Goal: Communication & Community: Answer question/provide support

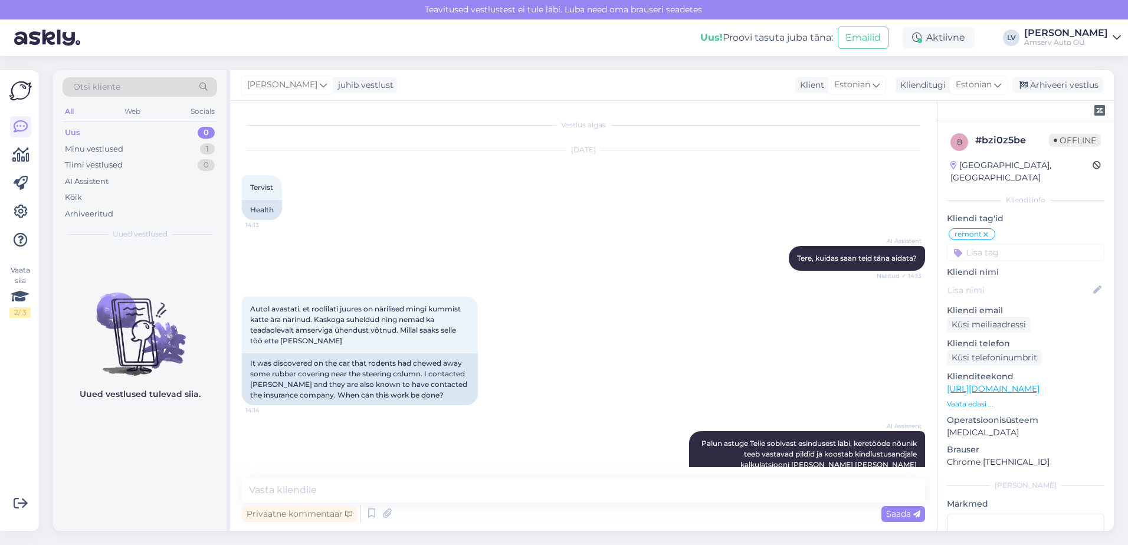
scroll to position [94, 0]
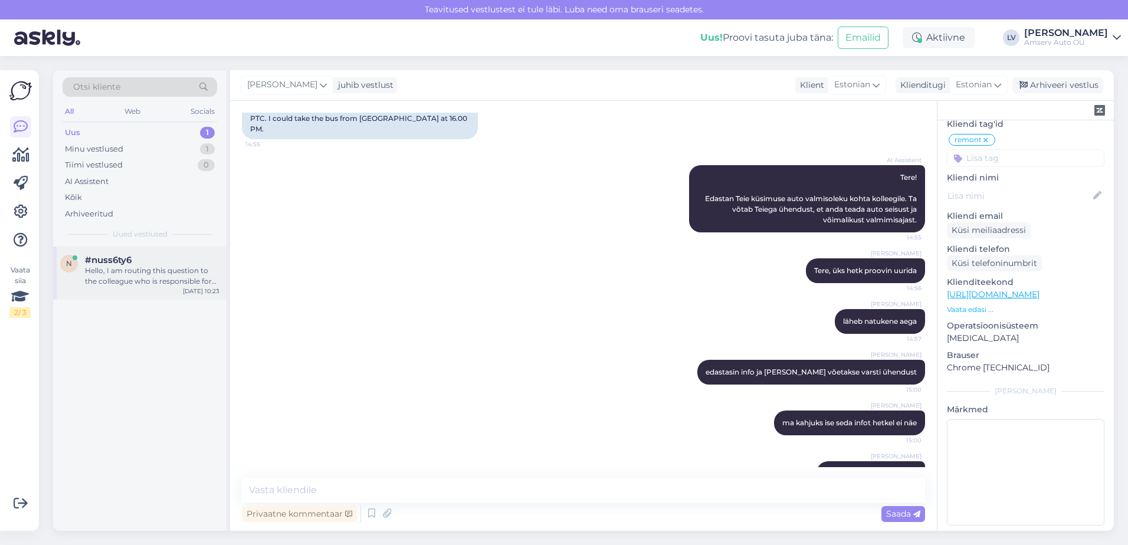
click at [136, 261] on div "#nuss6ty6" at bounding box center [152, 260] width 135 height 11
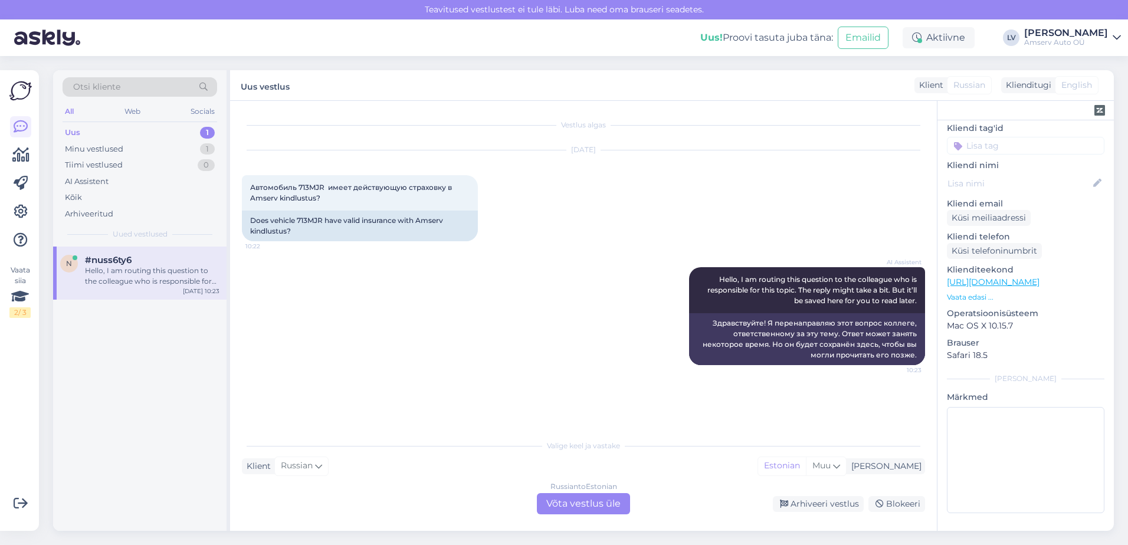
scroll to position [78, 0]
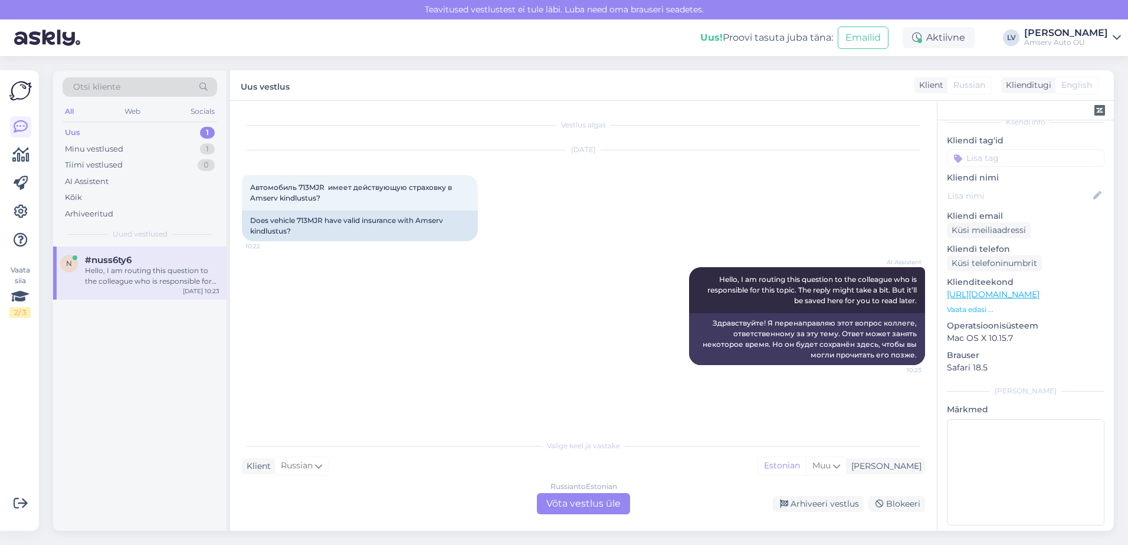
click at [587, 510] on div "Russian to Estonian Võta vestlus üle" at bounding box center [583, 503] width 93 height 21
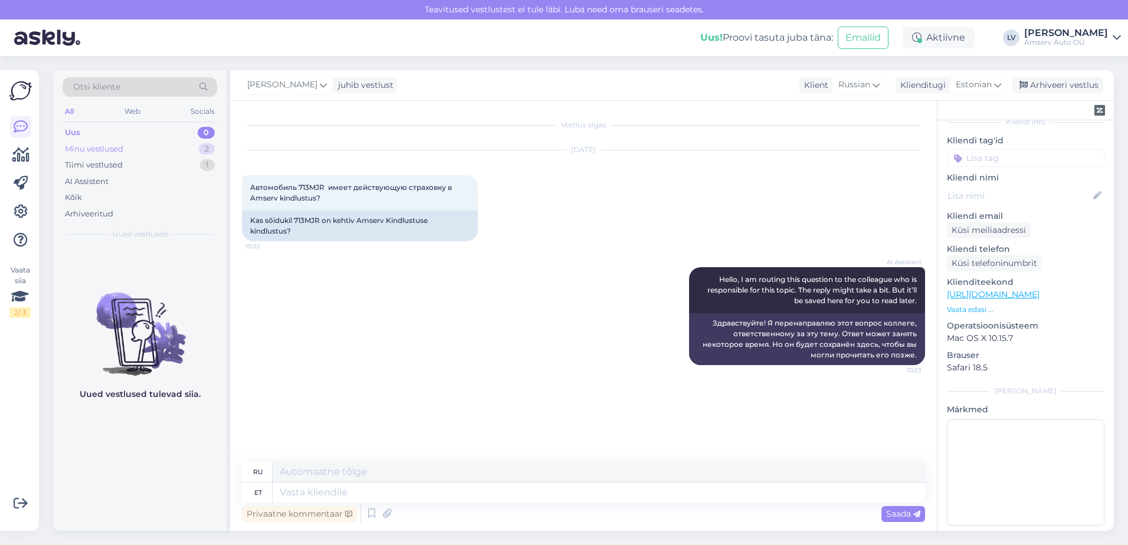
click at [123, 147] on div "Minu vestlused 2" at bounding box center [140, 149] width 155 height 17
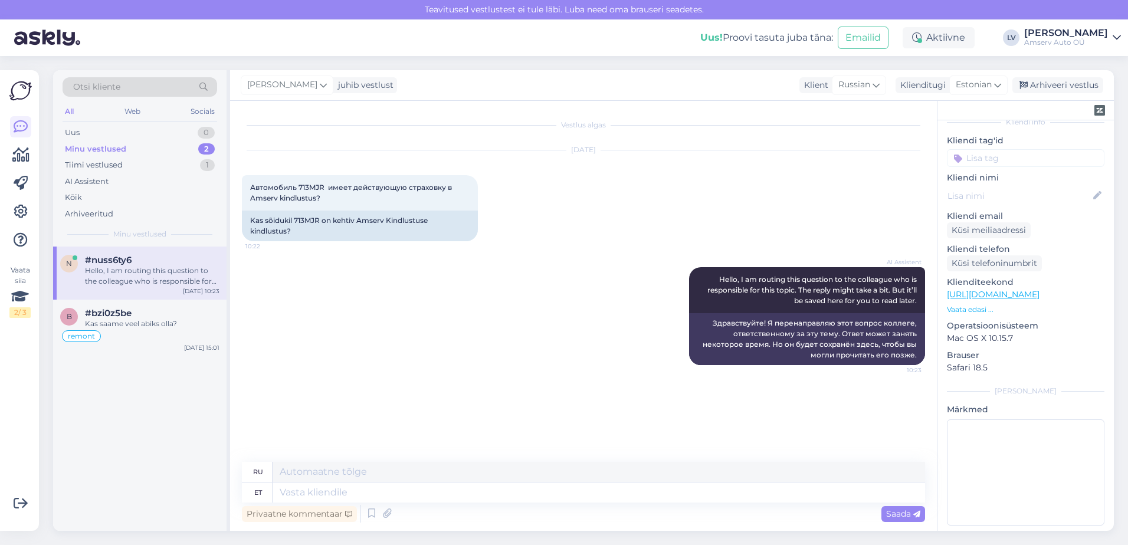
click at [134, 275] on div "Hello, I am routing this question to the colleague who is responsible for this …" at bounding box center [152, 276] width 135 height 21
click at [140, 311] on div "#bzi0z5be" at bounding box center [152, 313] width 135 height 11
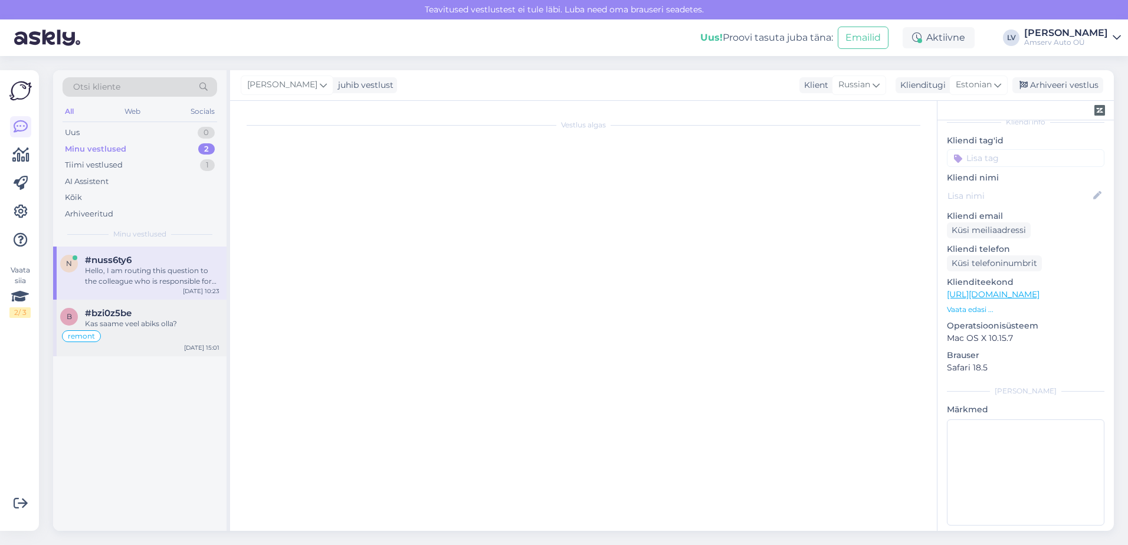
scroll to position [94, 0]
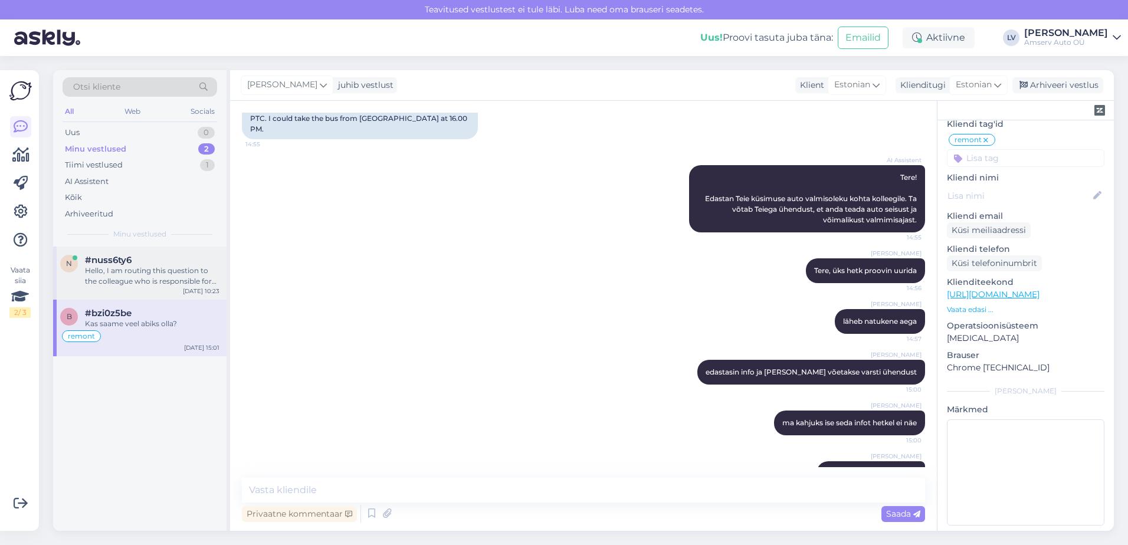
click at [139, 266] on div "Hello, I am routing this question to the colleague who is responsible for this …" at bounding box center [152, 276] width 135 height 21
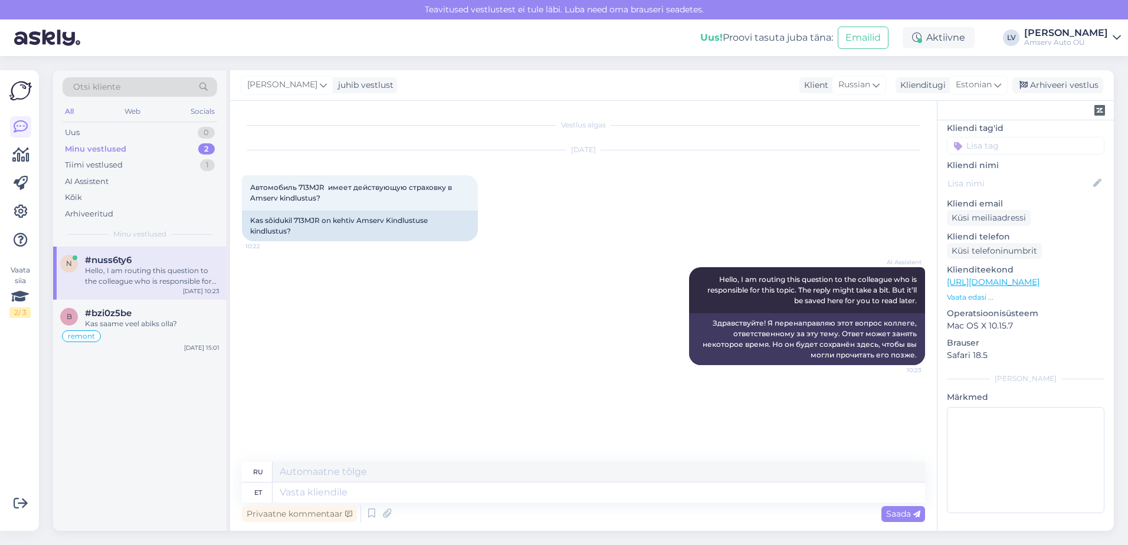
scroll to position [78, 0]
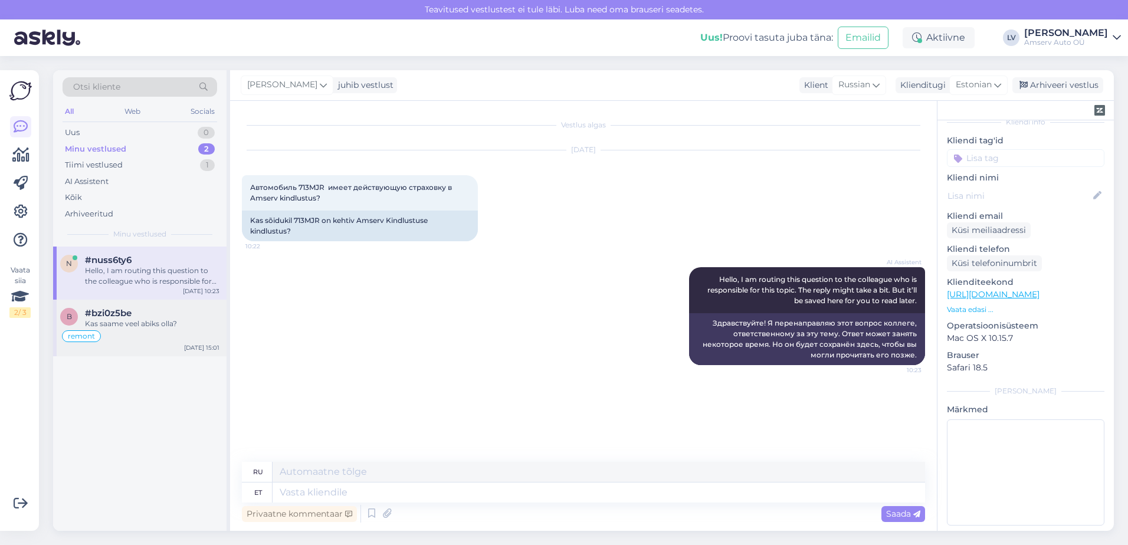
click at [137, 315] on div "#bzi0z5be" at bounding box center [152, 313] width 135 height 11
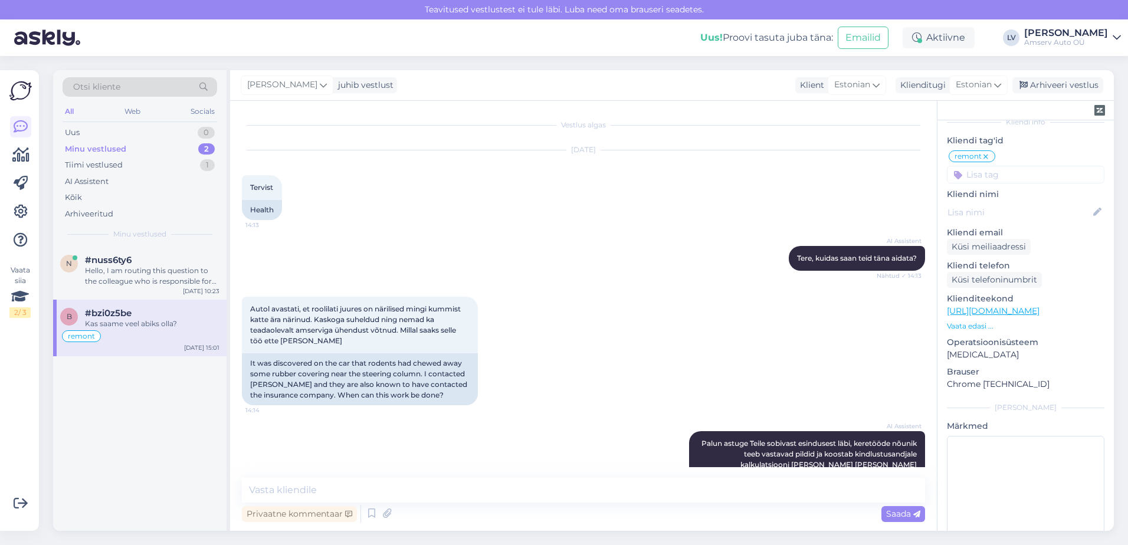
scroll to position [94, 0]
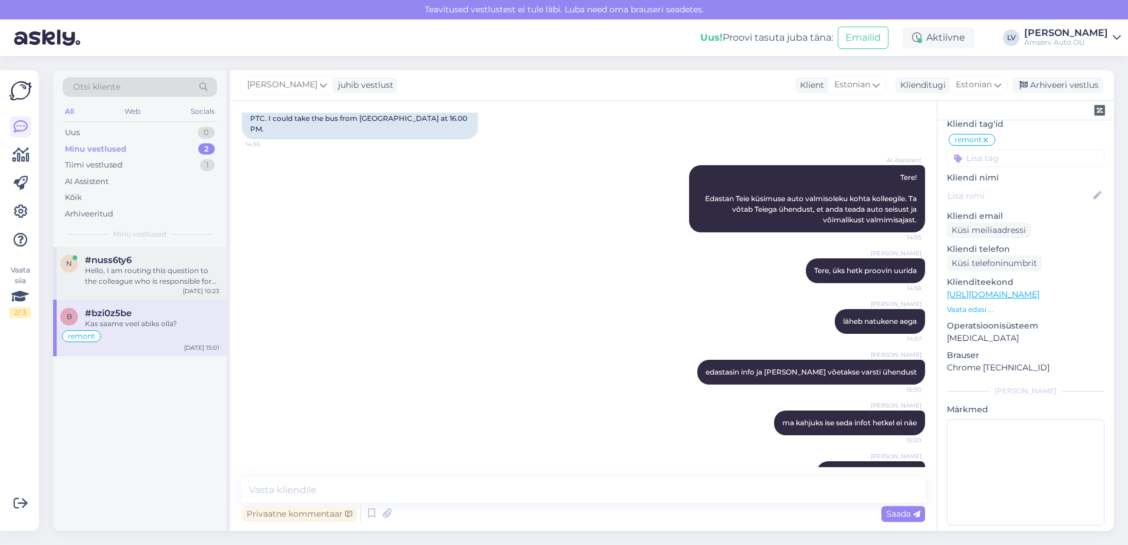
click at [139, 291] on div "n #nuss6ty6 Hello, I am routing this question to the colleague who is responsib…" at bounding box center [139, 273] width 173 height 53
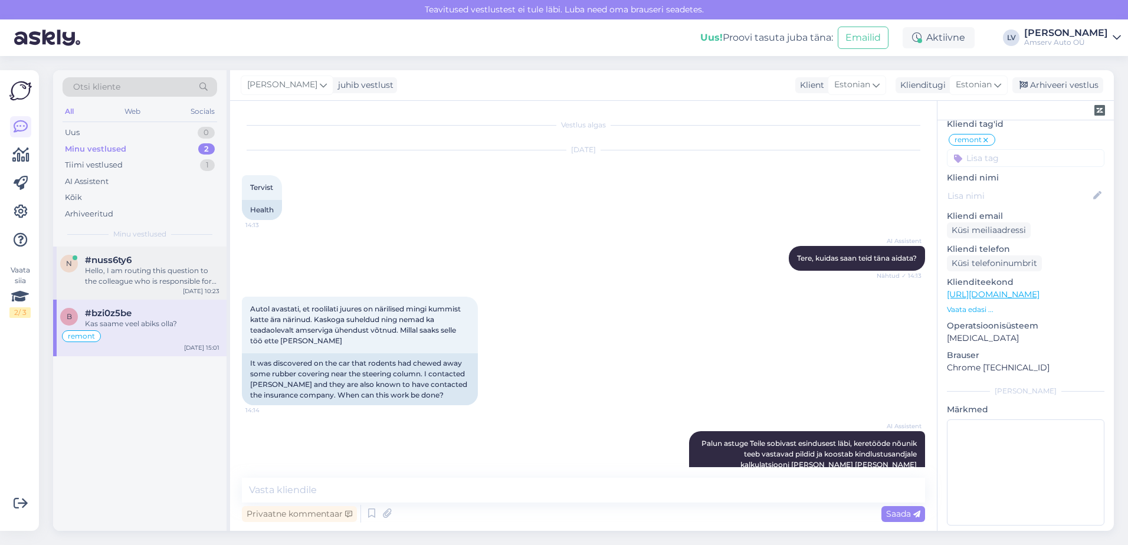
scroll to position [78, 0]
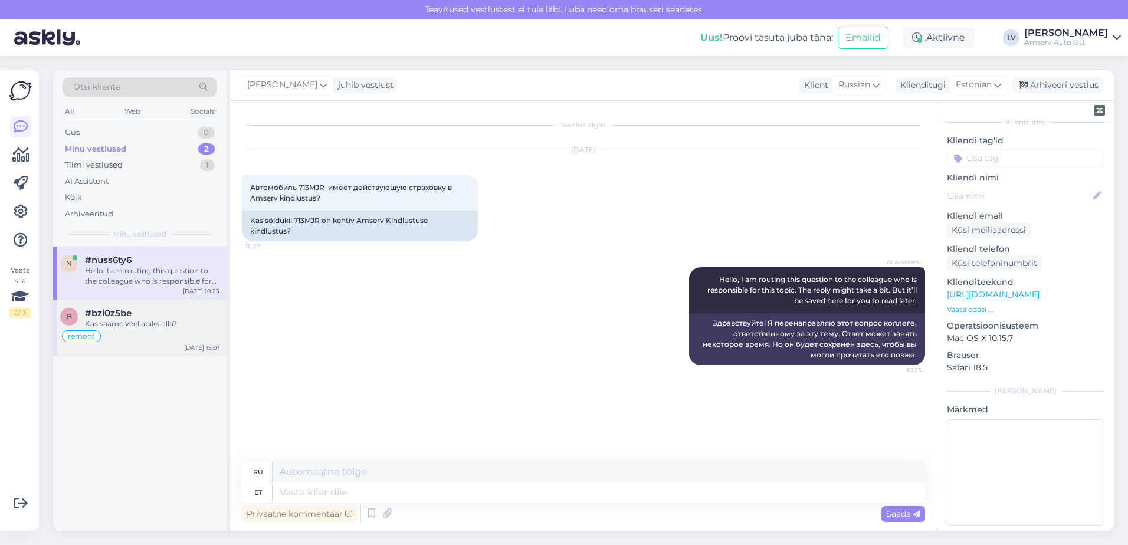
click at [143, 307] on div "b #bzi0z5be Kas saame veel abiks olla? remont [DATE] 15:01" at bounding box center [139, 328] width 173 height 57
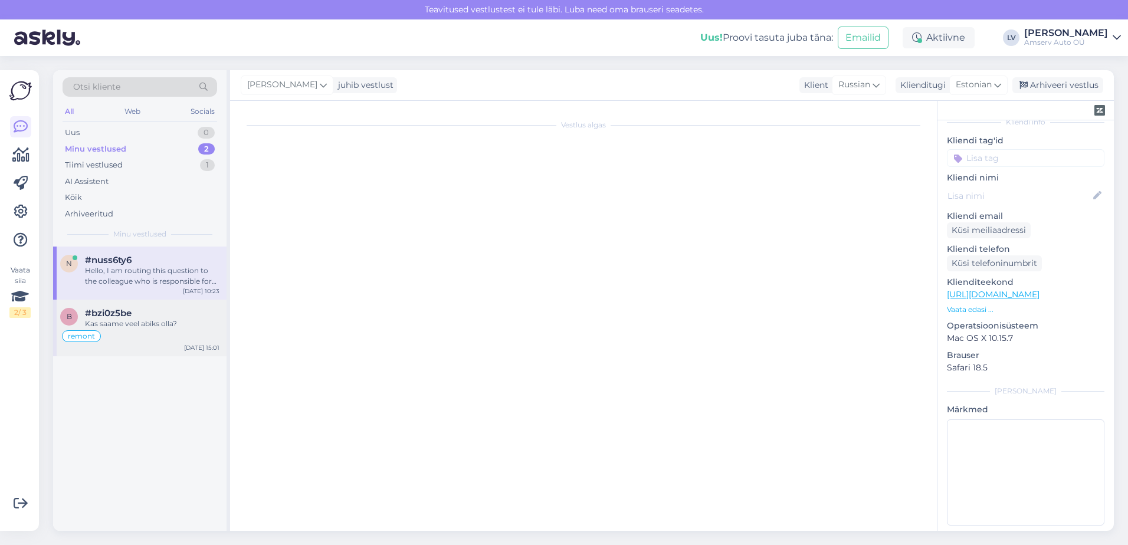
scroll to position [94, 0]
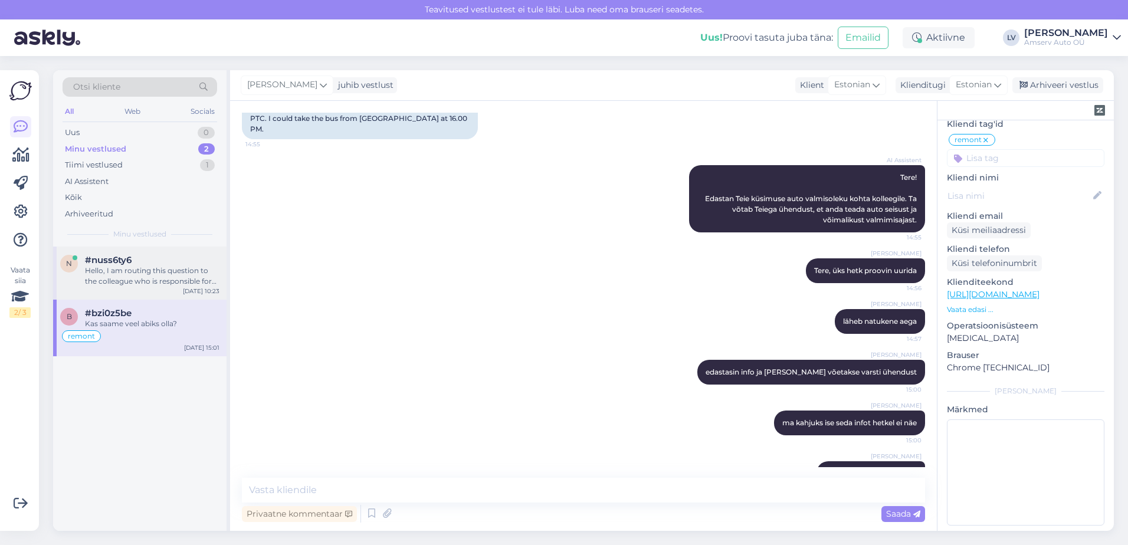
click at [142, 274] on div "Hello, I am routing this question to the colleague who is responsible for this …" at bounding box center [152, 276] width 135 height 21
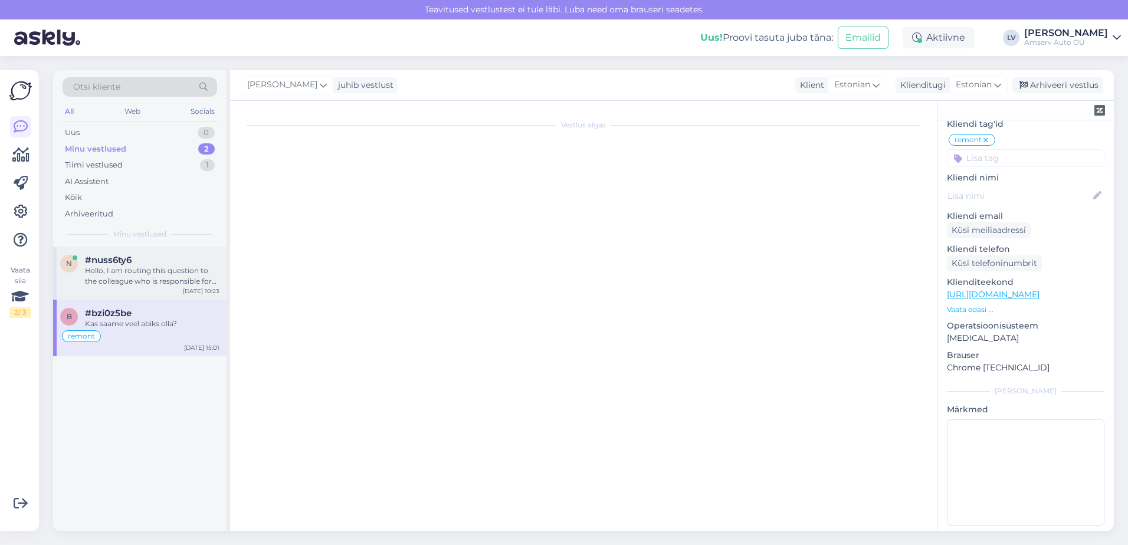
scroll to position [78, 0]
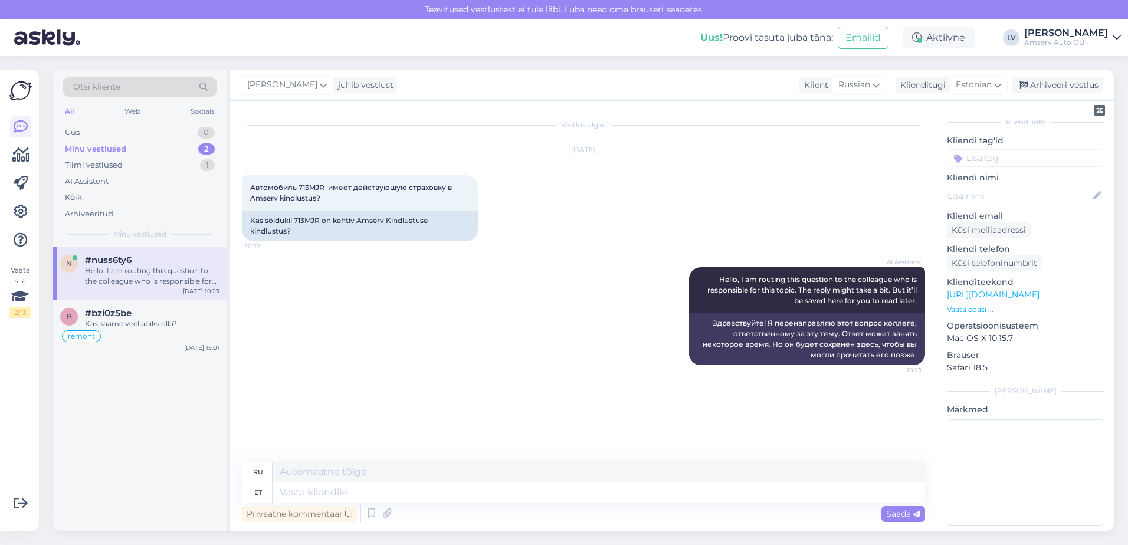
click at [173, 280] on div "Hello, I am routing this question to the colleague who is responsible for this …" at bounding box center [152, 276] width 135 height 21
click at [976, 82] on span "Estonian" at bounding box center [974, 84] width 36 height 13
type input "[PERSON_NAME]"
click at [941, 136] on link "Russian" at bounding box center [952, 137] width 130 height 19
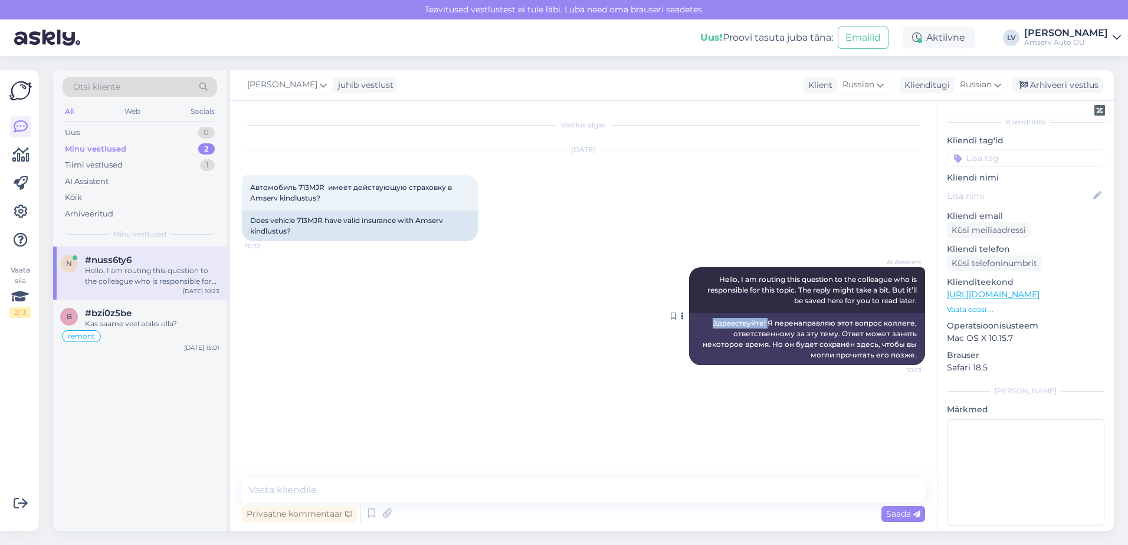
drag, startPoint x: 771, startPoint y: 324, endPoint x: 713, endPoint y: 323, distance: 57.2
click at [713, 323] on div "Здравствуйте! Я перенаправляю этот вопрос коллеге, ответственному за эту тему. …" at bounding box center [807, 339] width 236 height 52
copy div "Здравствуйте!"
click at [381, 495] on textarea at bounding box center [583, 490] width 683 height 25
paste textarea "Здравствуйте!"
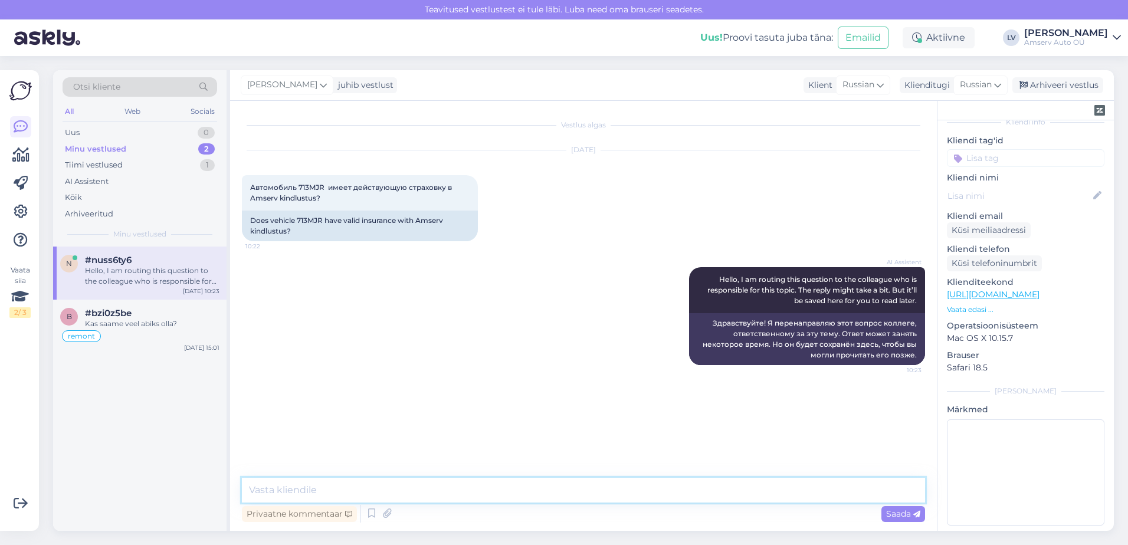
type textarea "Здравствуйте!"
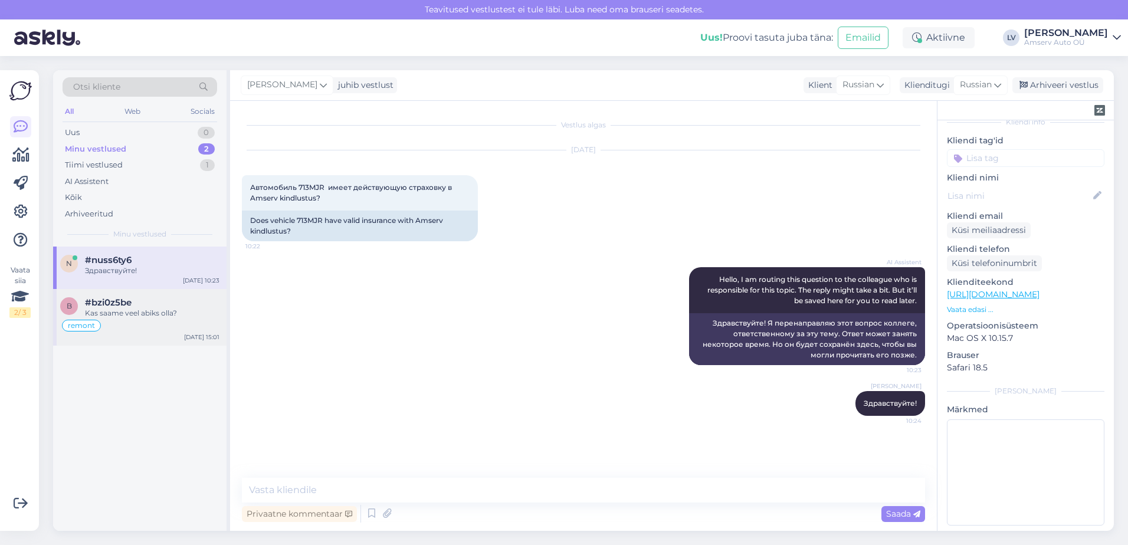
click at [130, 320] on div "remont" at bounding box center [139, 326] width 159 height 14
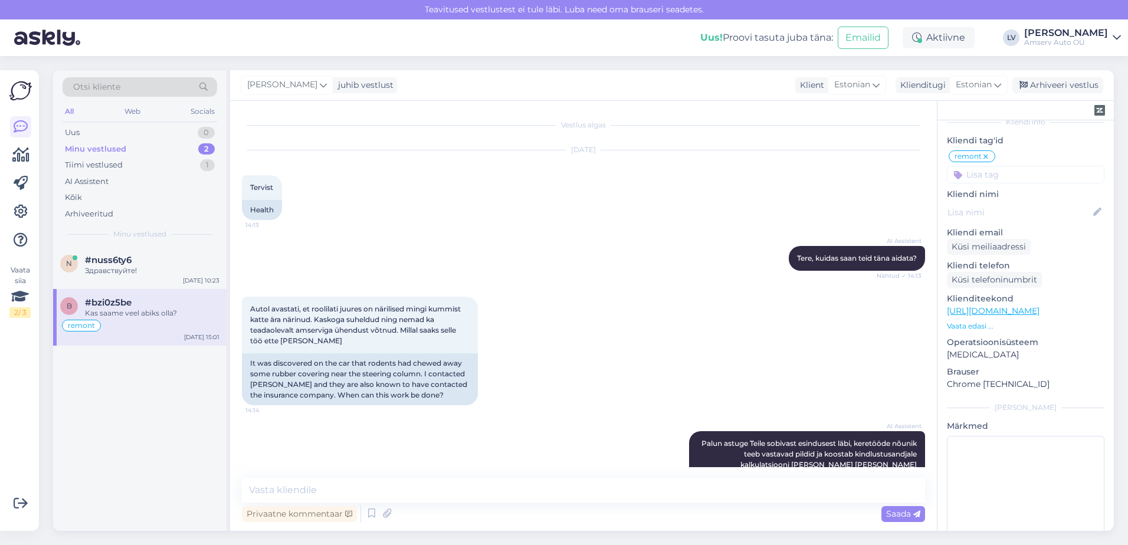
scroll to position [94, 0]
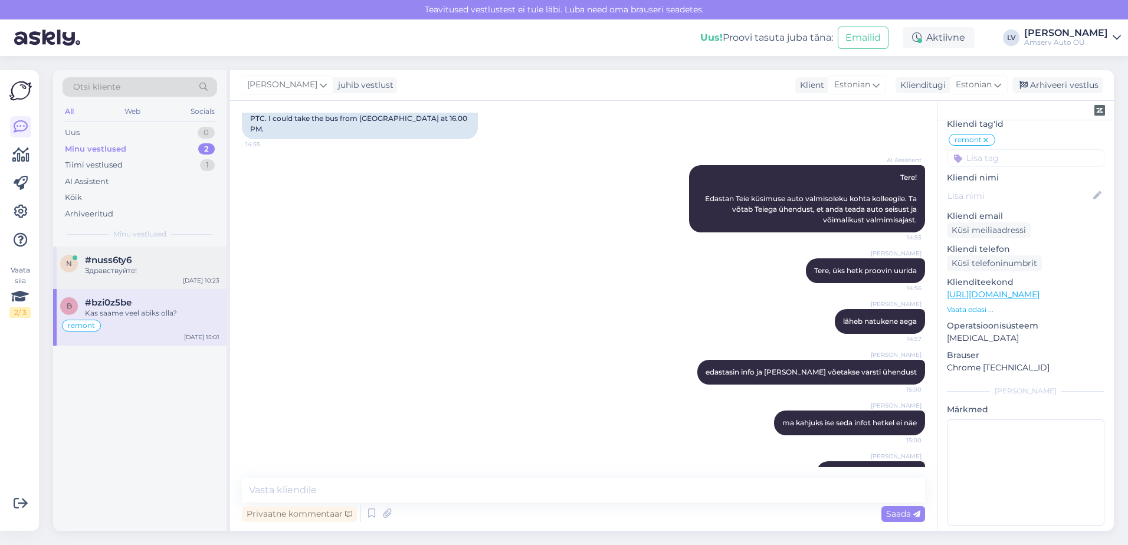
click at [140, 270] on div "Здравствуйте!" at bounding box center [152, 271] width 135 height 11
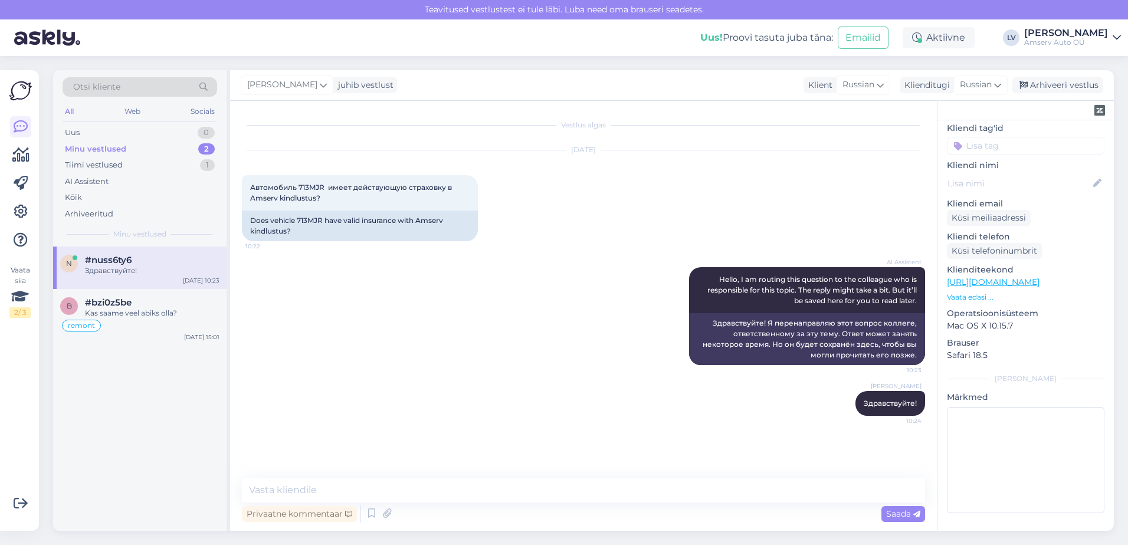
scroll to position [78, 0]
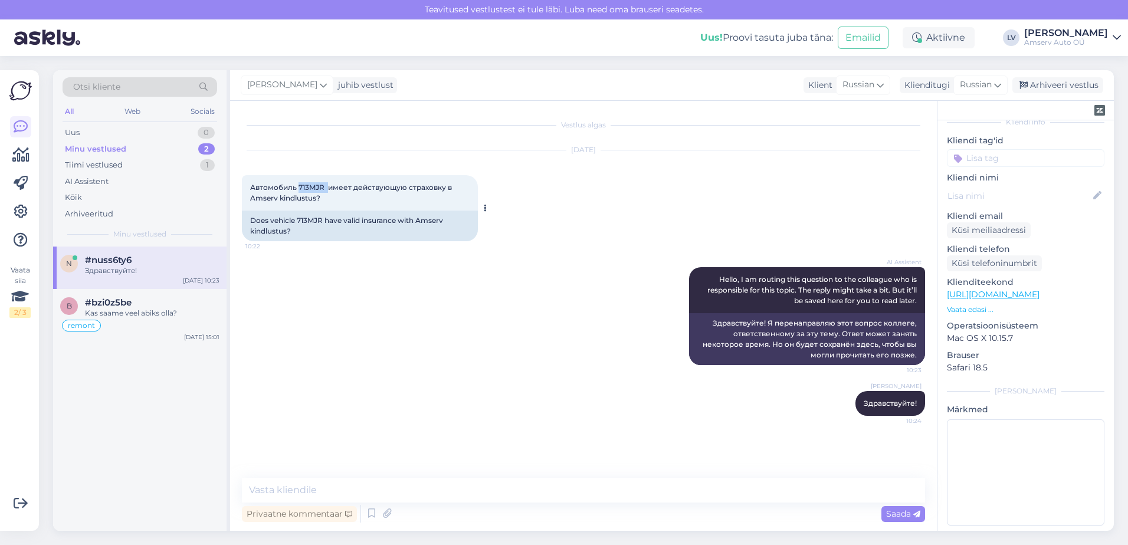
drag, startPoint x: 328, startPoint y: 190, endPoint x: 298, endPoint y: 188, distance: 30.1
click at [298, 188] on span "Автомобиль 713MJR имеет действующую страховку в Amserv kindlustus?" at bounding box center [352, 192] width 205 height 19
drag, startPoint x: 298, startPoint y: 188, endPoint x: 304, endPoint y: 186, distance: 6.7
copy span "713MJR"
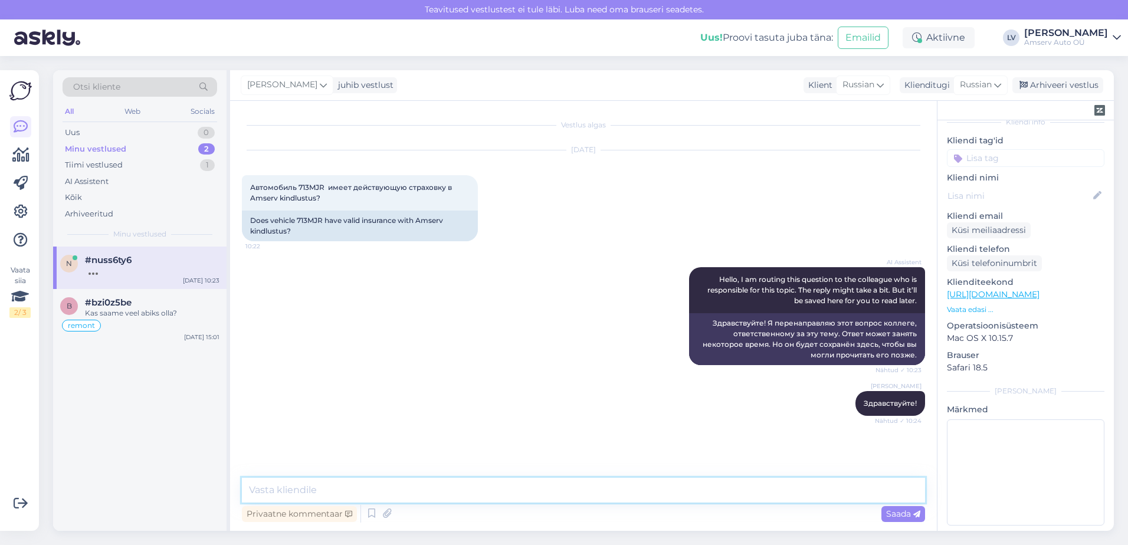
click at [296, 496] on textarea at bounding box center [583, 490] width 683 height 25
click at [980, 86] on span "Russian" at bounding box center [976, 84] width 32 height 13
drag, startPoint x: 958, startPoint y: 114, endPoint x: 762, endPoint y: 134, distance: 196.3
click at [763, 127] on div "[PERSON_NAME] juhib vestlust Klient Russian Klienditugi Russian [PERSON_NAME] R…" at bounding box center [672, 300] width 884 height 461
drag, startPoint x: 982, startPoint y: 81, endPoint x: 959, endPoint y: 105, distance: 33.0
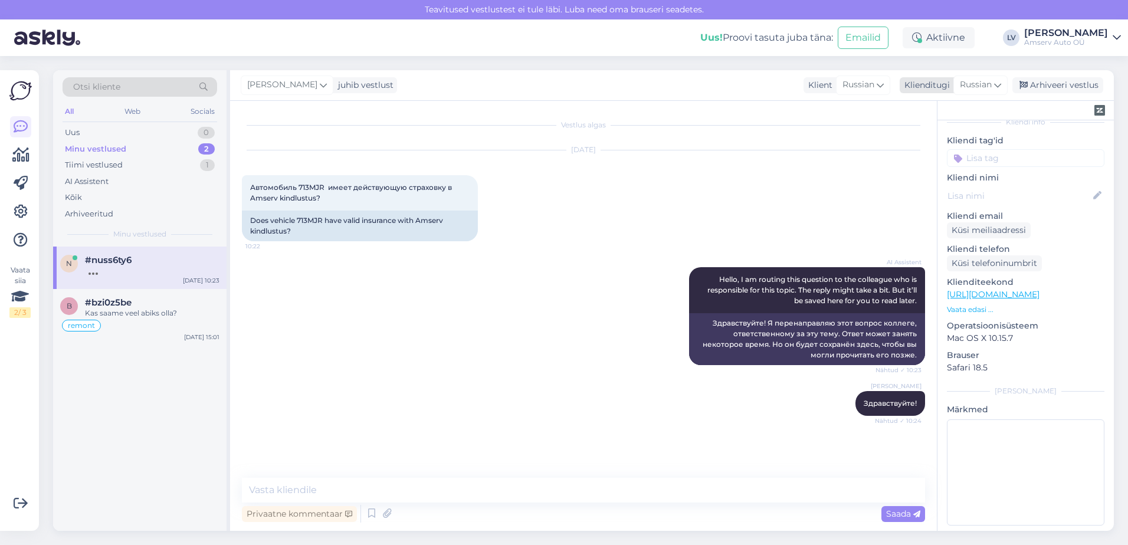
click at [982, 83] on span "Russian" at bounding box center [976, 84] width 32 height 13
click at [936, 113] on input "[PERSON_NAME]" at bounding box center [954, 110] width 111 height 18
type input "r"
type input "[GEOGRAPHIC_DATA]"
click at [915, 136] on link "Estonian" at bounding box center [954, 137] width 130 height 19
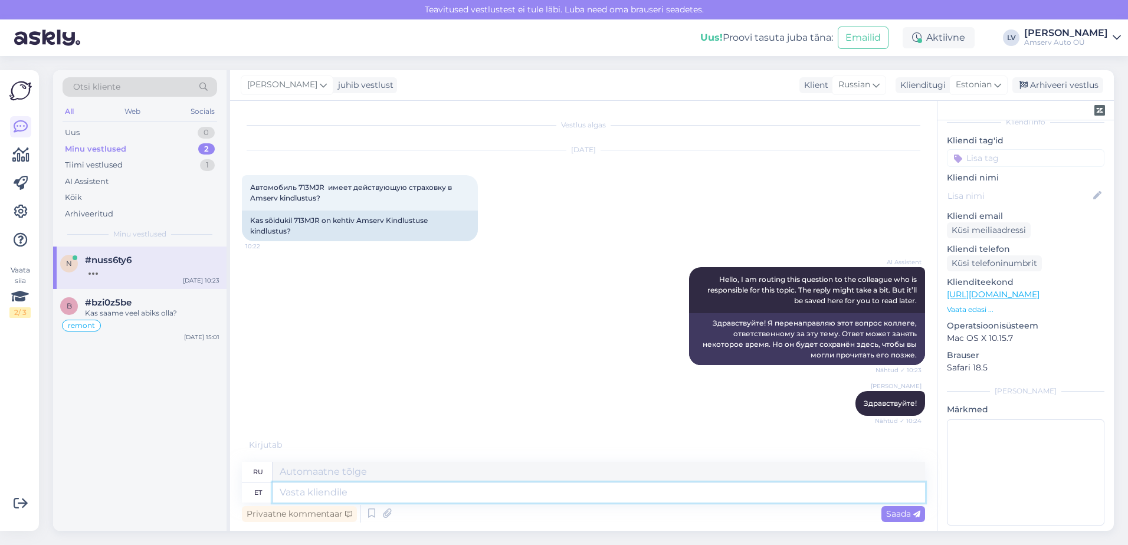
click at [309, 487] on textarea at bounding box center [599, 493] width 653 height 20
type textarea "Kas"
type textarea "Является"
type textarea "Kas Teil o"
type textarea "У вас есть"
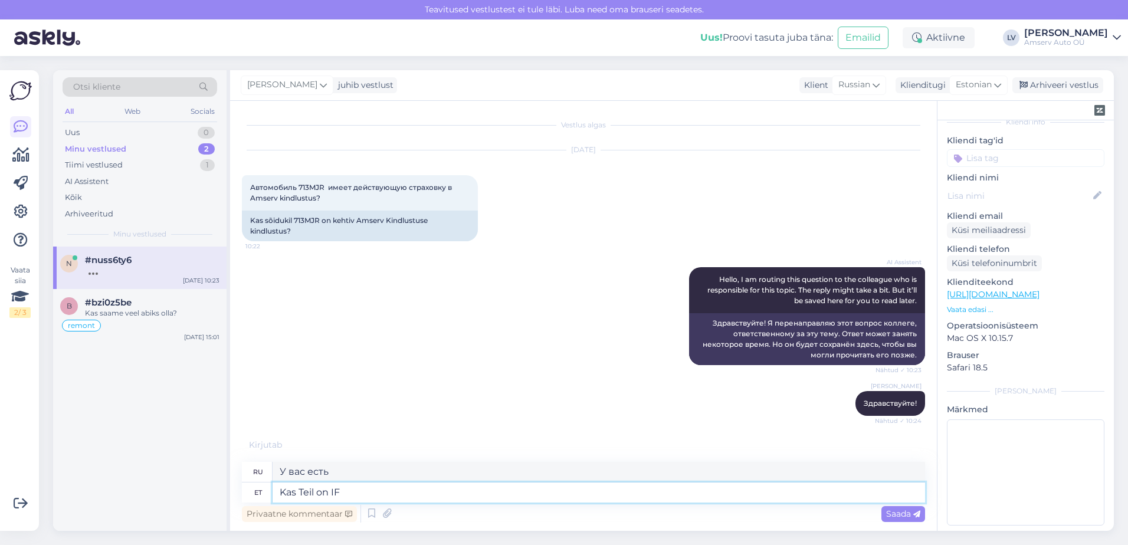
type textarea "Kas Teil on IF k"
type textarea "У вас есть IF?"
type textarea "Kas Teil on IF kindlustus?"
type textarea "У вас есть страховка IF?"
type textarea "Kas Teil on IF kindlustus?"
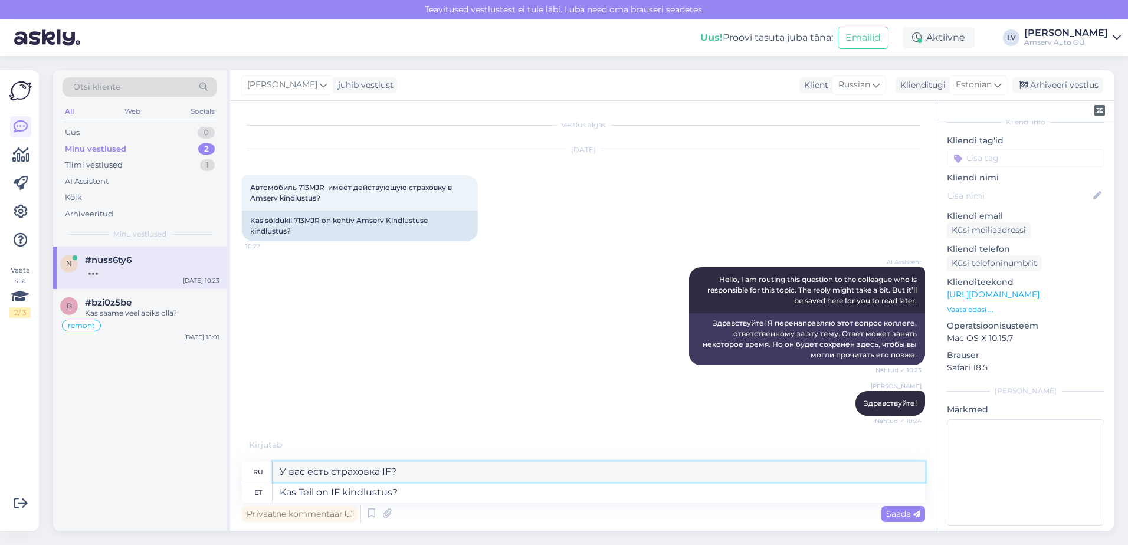
click at [338, 469] on textarea "У вас есть страховка IF?" at bounding box center [599, 472] width 653 height 20
type textarea "У вас есть траховка IF?"
click at [429, 491] on textarea "Kas Teil on IF kindlustus?" at bounding box center [599, 493] width 653 height 20
drag, startPoint x: 301, startPoint y: 490, endPoint x: 279, endPoint y: 493, distance: 22.7
click at [268, 492] on div "et Kas Teil on IF kindlustus?" at bounding box center [583, 493] width 683 height 20
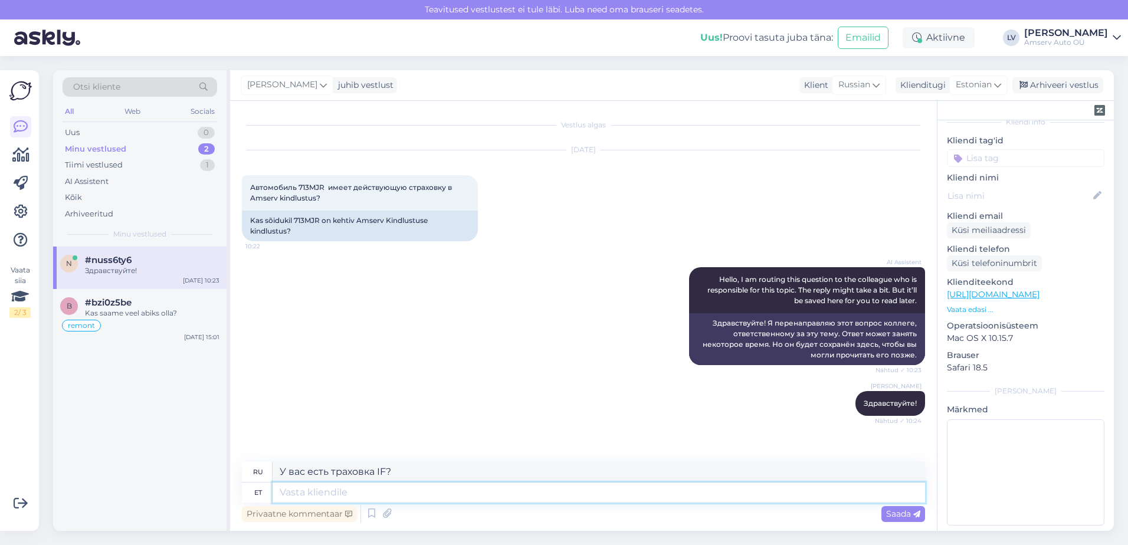
click at [411, 492] on textarea at bounding box center [599, 493] width 653 height 20
paste textarea "Kas Teil on IF kindlustus?"
type textarea "Kas Teil on IF kindlustus?"
click at [328, 471] on textarea "У вас есть страховка IF?" at bounding box center [599, 472] width 653 height 20
type textarea "У вас страховка IF?"
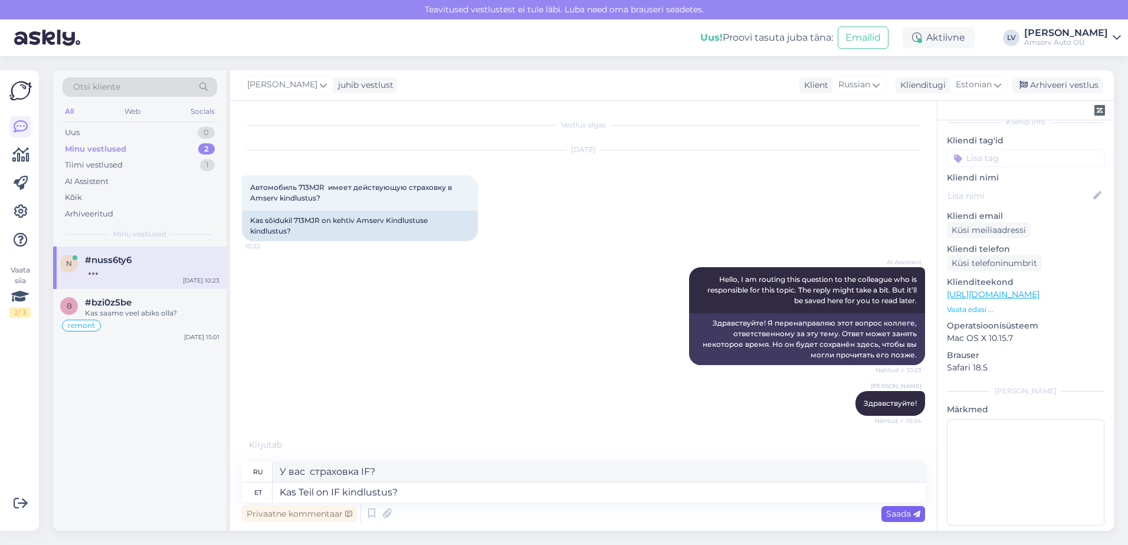
click at [913, 519] on span "Saada" at bounding box center [903, 514] width 34 height 11
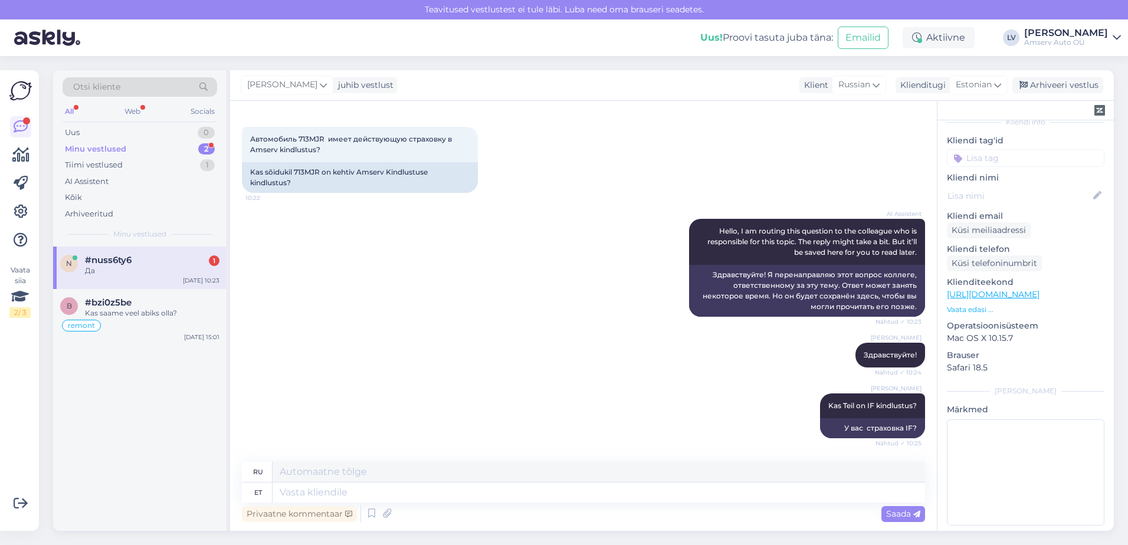
scroll to position [119, 0]
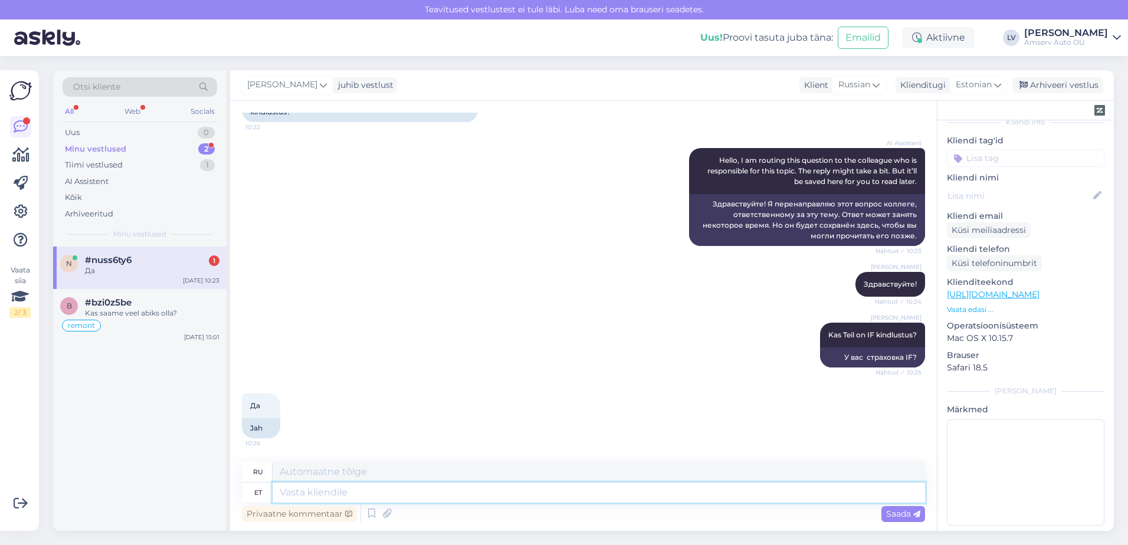
click at [371, 489] on textarea at bounding box center [599, 493] width 653 height 20
type textarea "Suur tä"
type textarea "Большой"
type textarea "Suur tänu t"
type textarea "Большое спасибо."
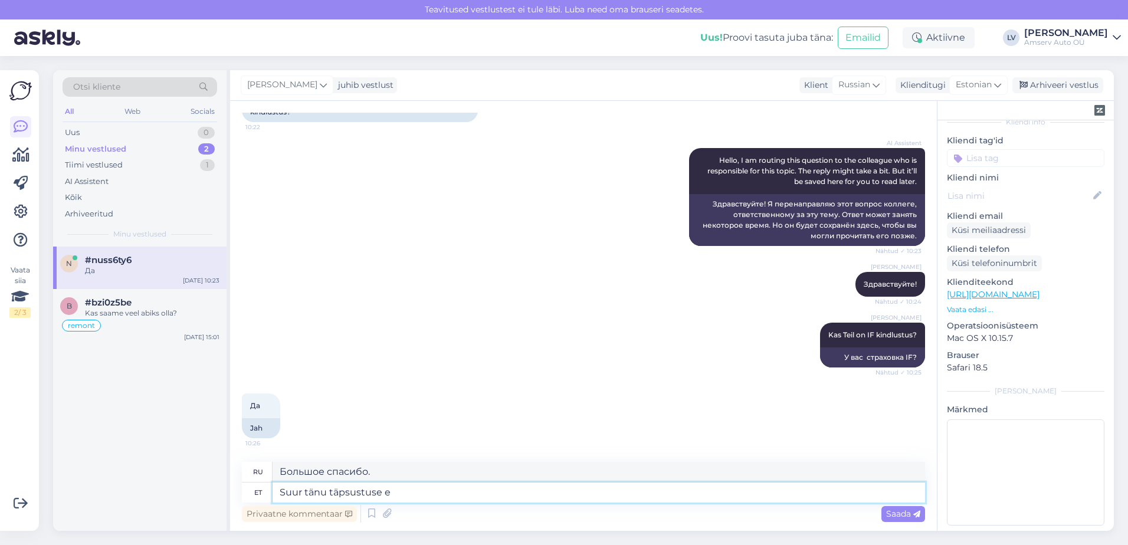
type textarea "Suur tänu täpsustuse ee"
type textarea "Большое спасибо за разъяснения."
type textarea "Suur tänu täpsustuse eest. Siis pe"
type textarea "Спасибо большое за разъяснения. Тогда"
type textarea "Suur tänu täpsustuse eest. Siis peaks"
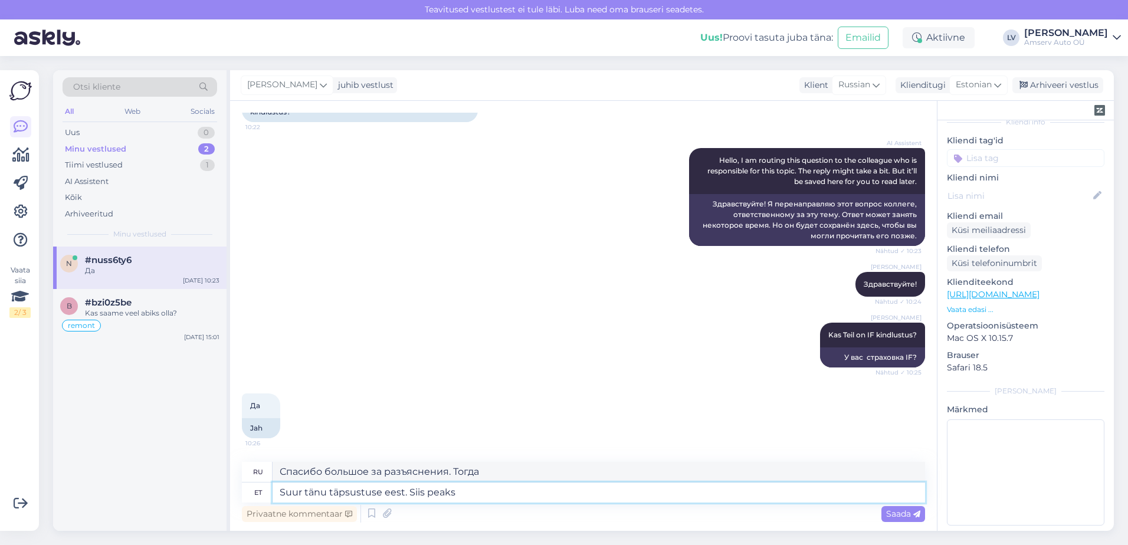
type textarea "Спасибо большое за разъяснение. Тогда это должно быть так."
type textarea "Suur tänu täpsustuse eest. Siis peaks IF"
type textarea "Спасибо большое за разъяснение. Тогда, если..."
type textarea "Suur tänu täpsustuse eest. Siis peaks IF"
type textarea "Большое спасибо за разъяснение. Тогда, если..."
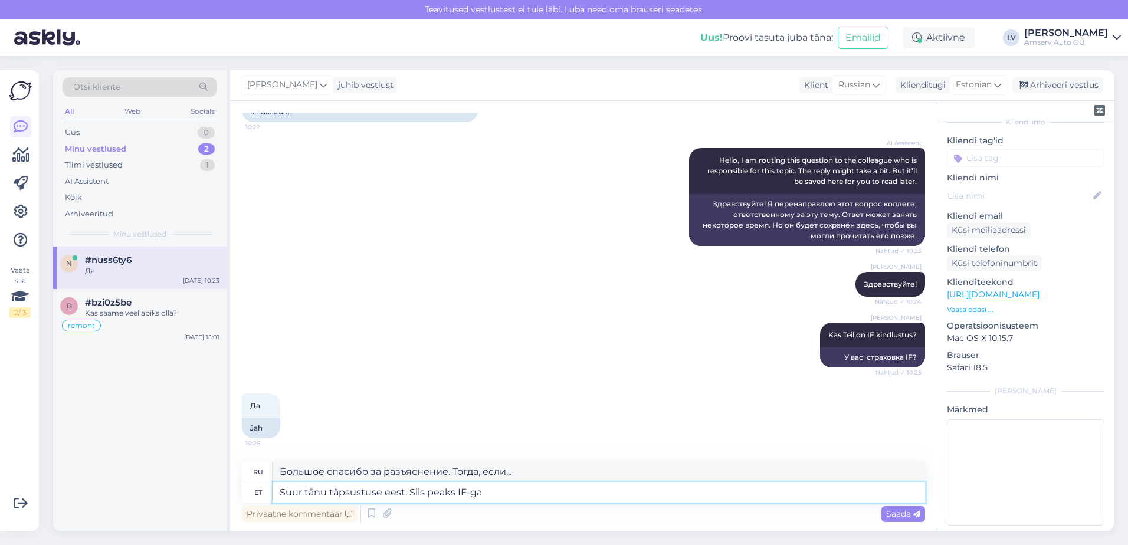
type textarea "Suur tänu täpsustuse eest. Siis peaks IF-ga ü"
type textarea "Спасибо большое за разъяснение. Тогда это должно быть с IF."
type textarea "Suur tänu täpsustuse eest. Siis peaks IF-ga ühendust võt"
type textarea "Большое спасибо за разъяснения. Тогда вам следует обратиться в IF."
paste textarea "Teata kahjust Kontaktid [EMAIL_ADDRESS][DOMAIN_NAME] Arveldus 777 1211"
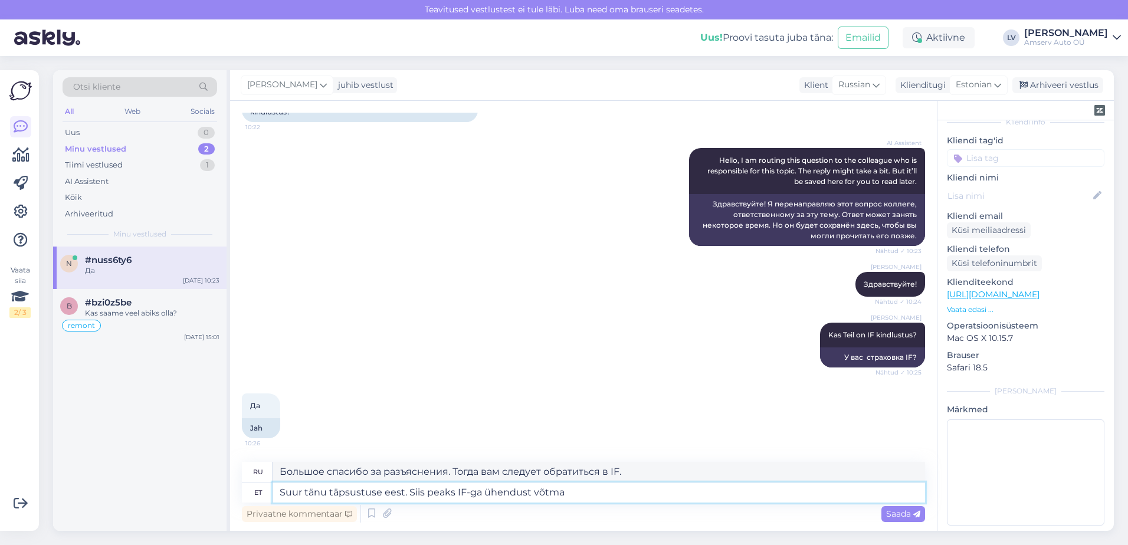
type textarea "Suur tänu täpsustuse eest. Siis peaks IF-ga ühendust võtma Teata kahjust Kontak…"
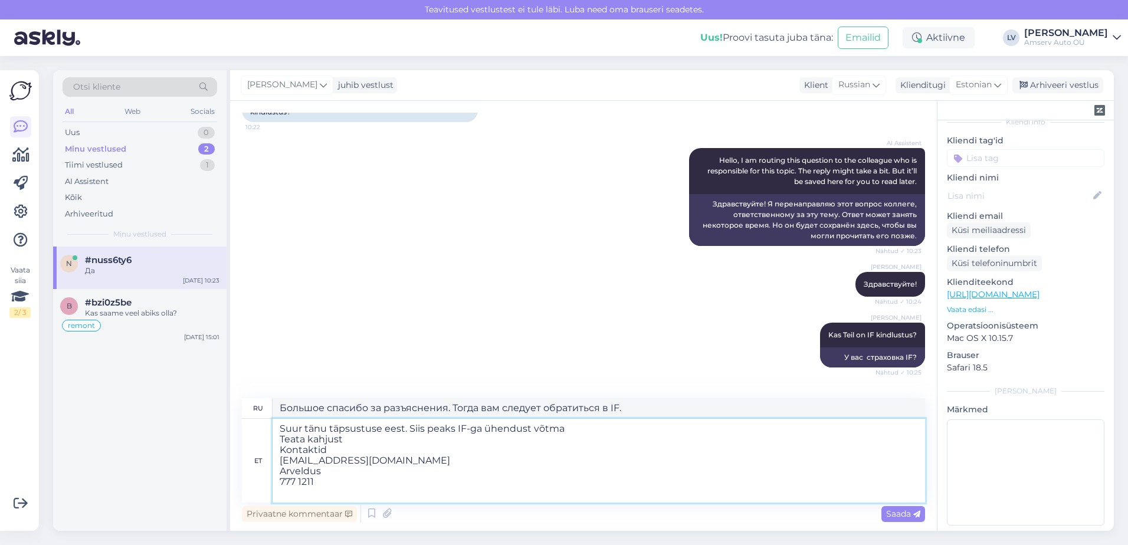
scroll to position [132, 0]
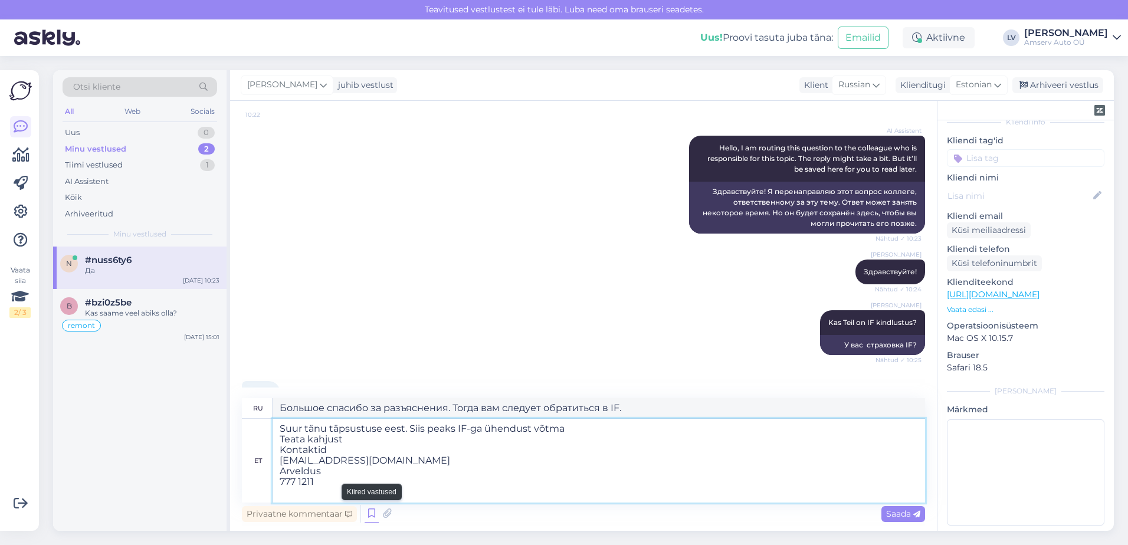
type textarea "Большое спасибо за разъяснения. Тогда вам следует обратиться в IF. Сообщить о п…"
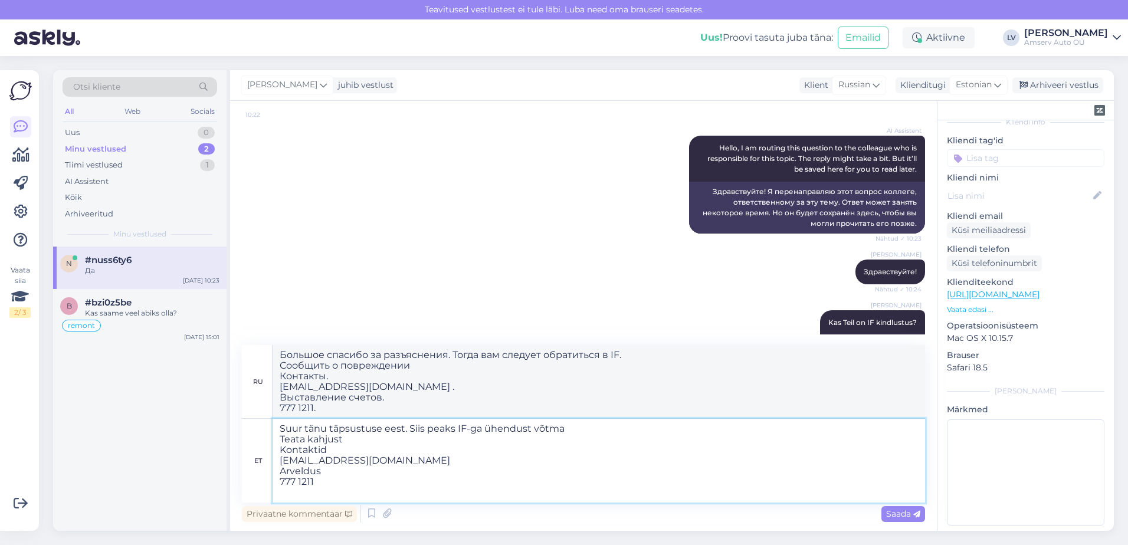
drag, startPoint x: 329, startPoint y: 470, endPoint x: 271, endPoint y: 470, distance: 57.8
click at [271, 470] on div "et Suur tänu täpsustuse eest. Siis peaks IF-ga ühendust võtma Teata kahjust Kon…" at bounding box center [583, 461] width 683 height 84
type textarea "Suur tänu täpsustuse eest. Siis peaks IF-ga ühendust võtma Teata kahjust Kontak…"
type textarea "Большое спасибо за разъяснения. Тогда вам следует обратиться в IF Сообщить о по…"
drag, startPoint x: 316, startPoint y: 447, endPoint x: 275, endPoint y: 441, distance: 41.1
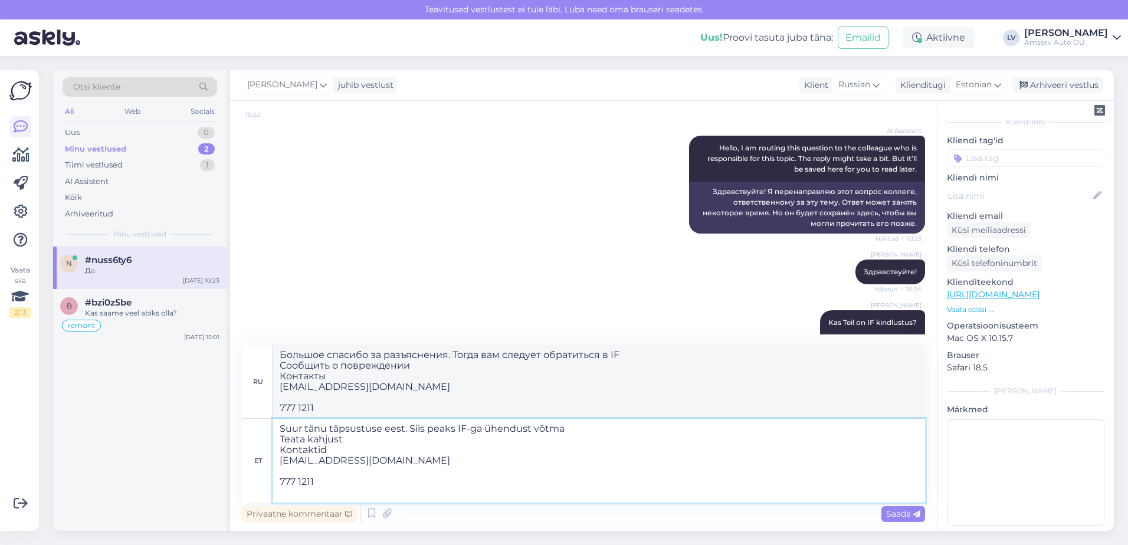
click at [275, 441] on textarea "Suur tänu täpsustuse eest. Siis peaks IF-ga ühendust võtma Teata kahjust Kontak…" at bounding box center [599, 461] width 653 height 84
type textarea "Suur tänu täpsustuse eest. Siis peaks IF-ga ühendust võtma [EMAIL_ADDRESS][DOMA…"
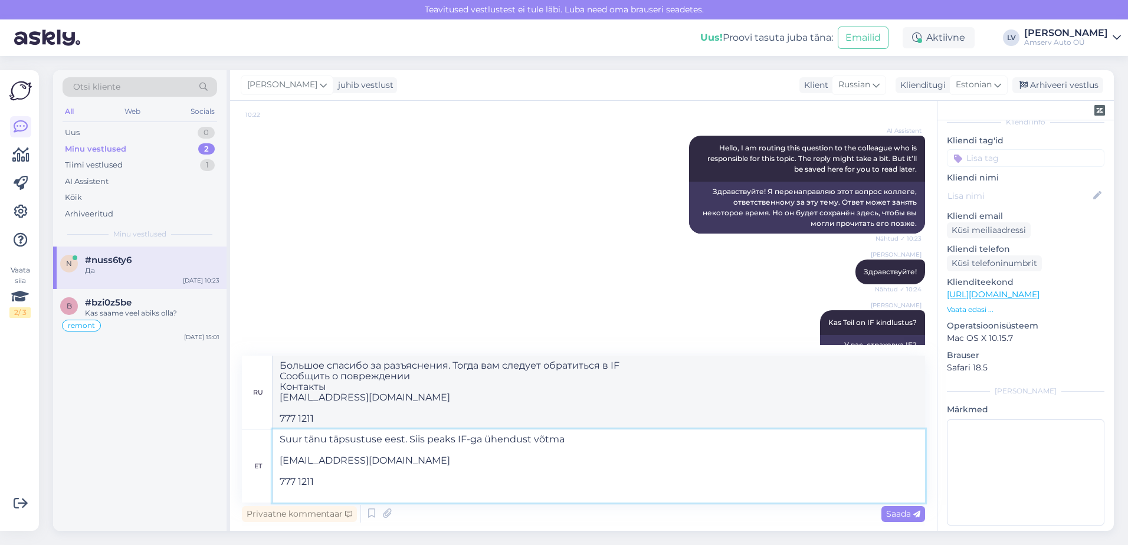
type textarea "Большое спасибо за разъяснения. Тогда вам следует обратиться в IF [EMAIL_ADDRES…"
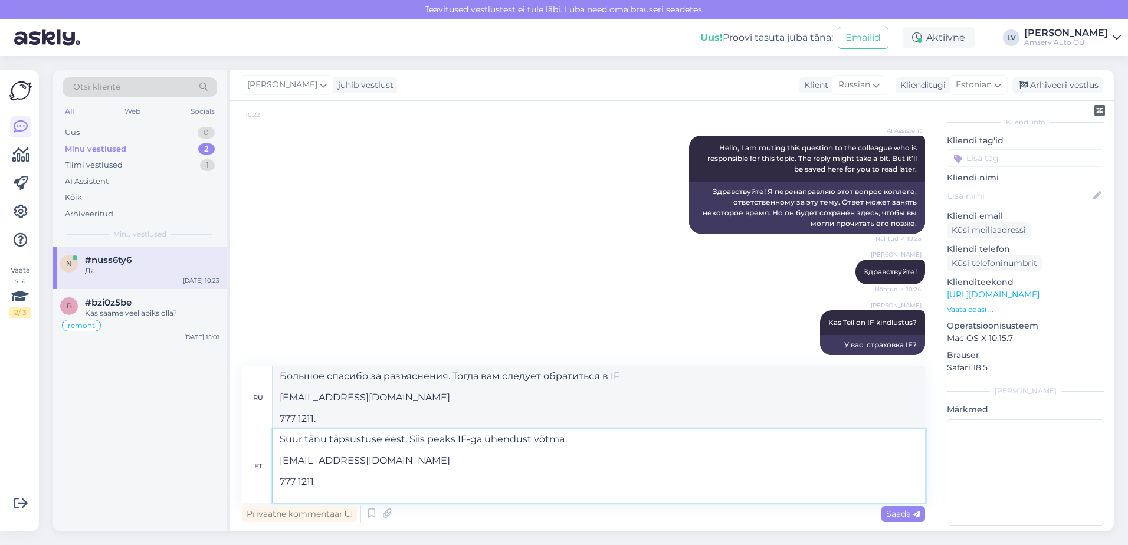
click at [277, 483] on textarea "Suur tänu täpsustuse eest. Siis peaks IF-ga ühendust võtma [EMAIL_ADDRESS][DOMA…" at bounding box center [599, 466] width 653 height 73
type textarea "Suur tänu täpsustuse eest. Siis peaks IF-ga ühendust võtma [EMAIL_ADDRESS][DOMA…"
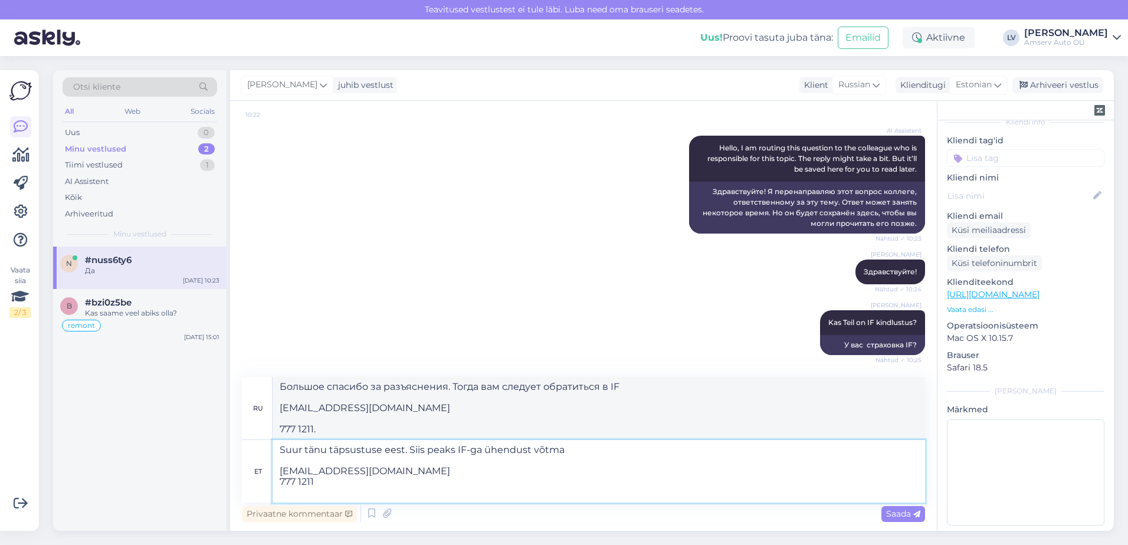
click at [338, 482] on textarea "Suur tänu täpsustuse eest. Siis peaks IF-ga ühendust võtma [EMAIL_ADDRESS][DOMA…" at bounding box center [599, 471] width 653 height 63
type textarea "Большое спасибо за разъяснения. Тогда вам следует обратиться в IF [EMAIL_ADDRES…"
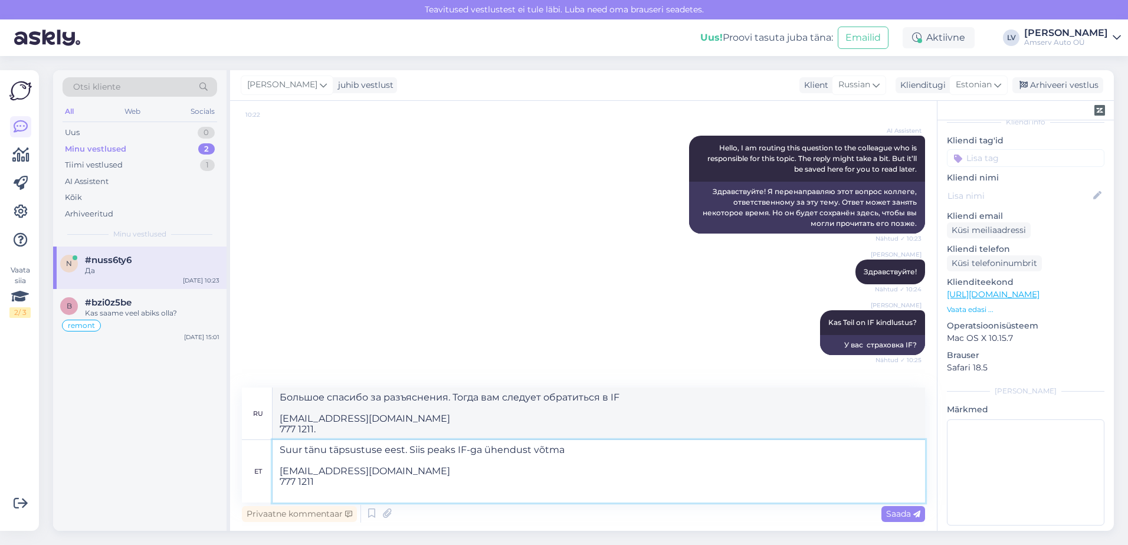
click at [584, 450] on textarea "Suur tänu täpsustuse eest. Siis peaks IF-ga ühendust võtma [EMAIL_ADDRESS][DOMA…" at bounding box center [599, 471] width 653 height 63
type textarea "Suur tänu täpsustuse eest. Siis peaks IF-ga ühendust võtma ja nad saavad kontro…"
type textarea "Большое спасибо за разъяснения. Тогда вам следует обратиться в IF, и они смогут…"
type textarea "Suur tänu täpsustuse eest. Siis peaks IF-ga ühendust võtma ja nad saavad kontro…"
click at [900, 507] on div "Saada" at bounding box center [904, 514] width 44 height 16
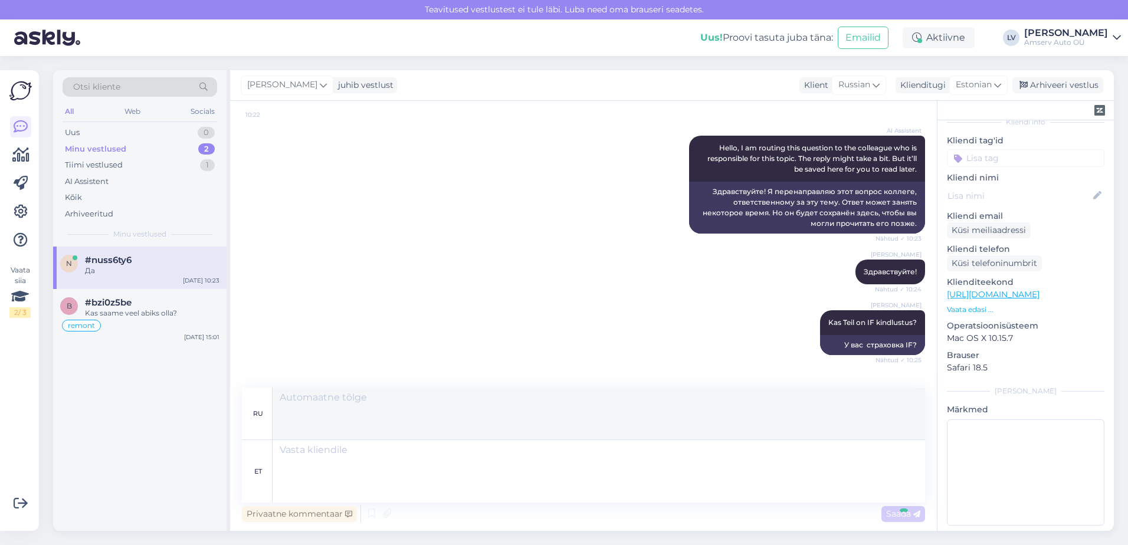
scroll to position [275, 0]
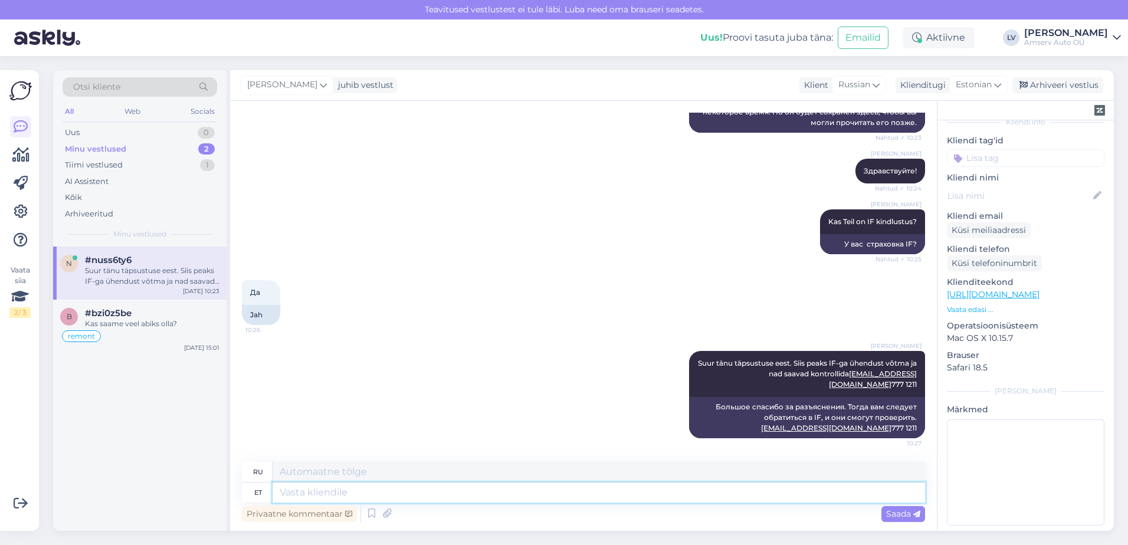
click at [444, 497] on textarea at bounding box center [599, 493] width 653 height 20
click at [255, 387] on div "[PERSON_NAME] Suur tänu täpsustuse eest. Siis peaks IF-ga ühendust võtma ja nad…" at bounding box center [583, 394] width 683 height 113
click at [330, 491] on textarea at bounding box center [599, 493] width 653 height 20
type textarea "Kas s"
type textarea "Является"
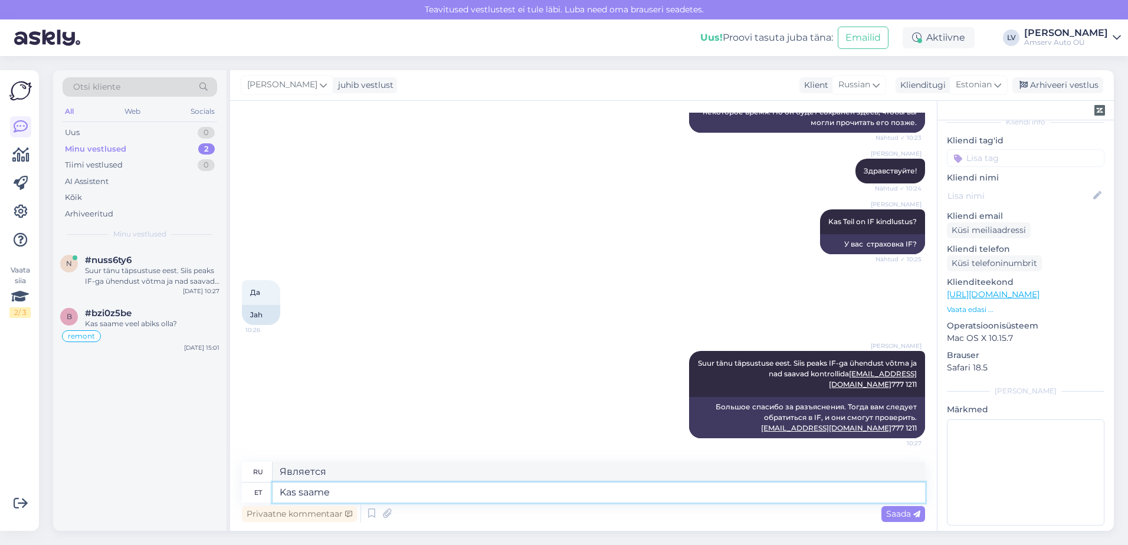
type textarea "Kas saame"
type textarea "Можем ли мы"
type textarea "Kas saame Teid v"
type textarea "Можно вас пригласить?"
type textarea "Kas saame Teid veel k"
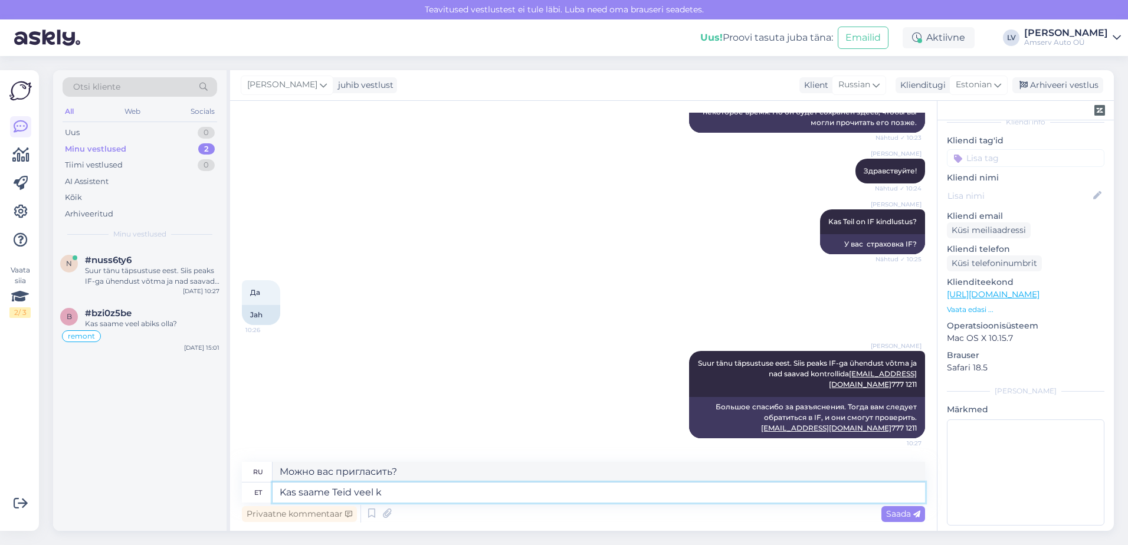
type textarea "Можем ли мы все еще заполучить тебя?"
type textarea "Kas saame Teid veel kuidagi ai"
type textarea "Есть ли возможность как-то до вас дозвониться?"
type textarea "Kas saame [PERSON_NAME] veel kuidagi aidata?"
type textarea "Можем ли мы вам еще чем-нибудь помочь?"
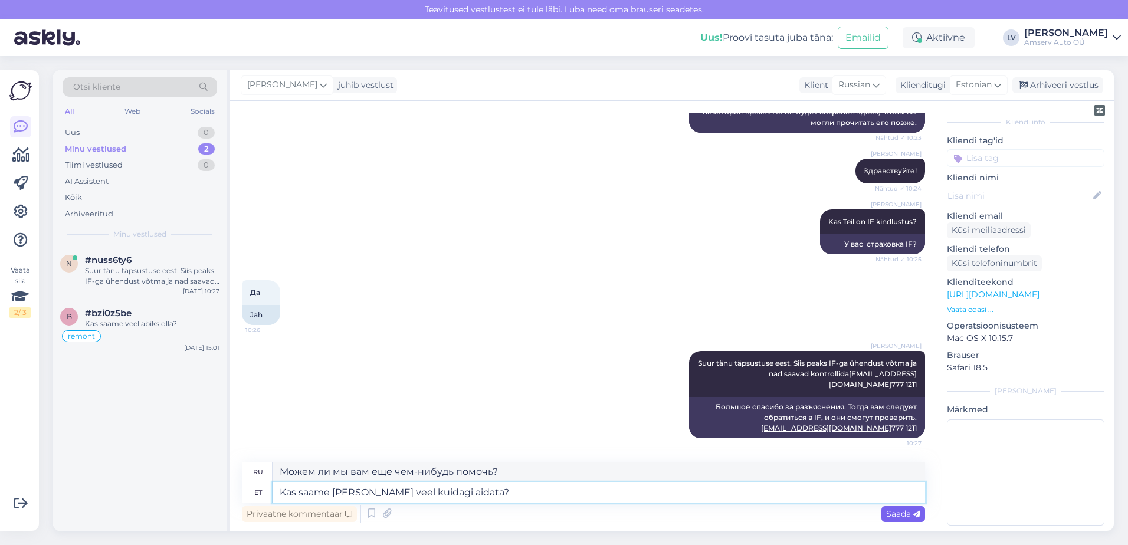
type textarea "Kas saame [PERSON_NAME] veel kuidagi aidata?"
click at [890, 512] on span "Saada" at bounding box center [903, 514] width 34 height 11
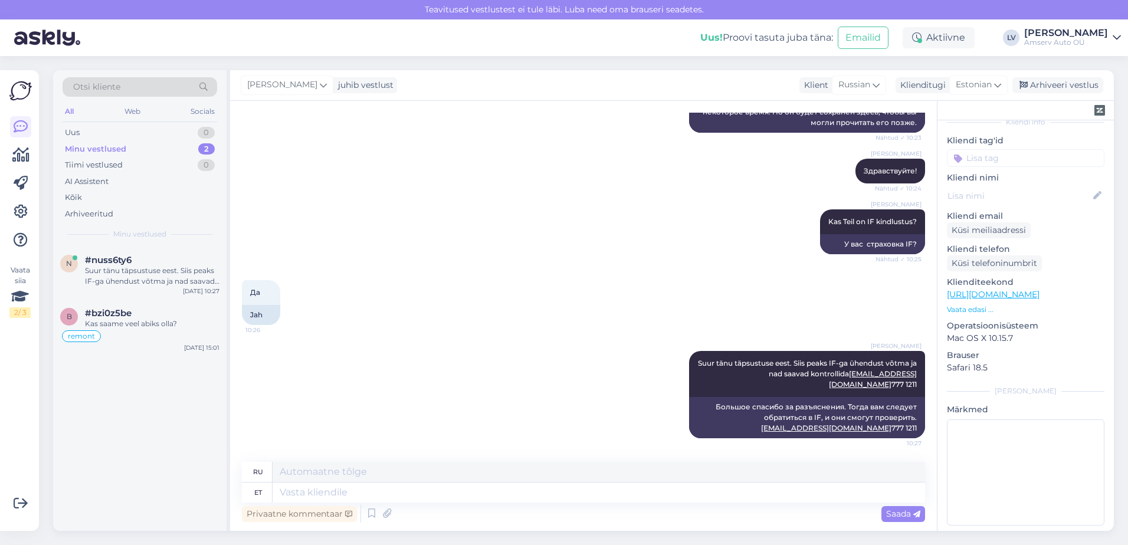
scroll to position [346, 0]
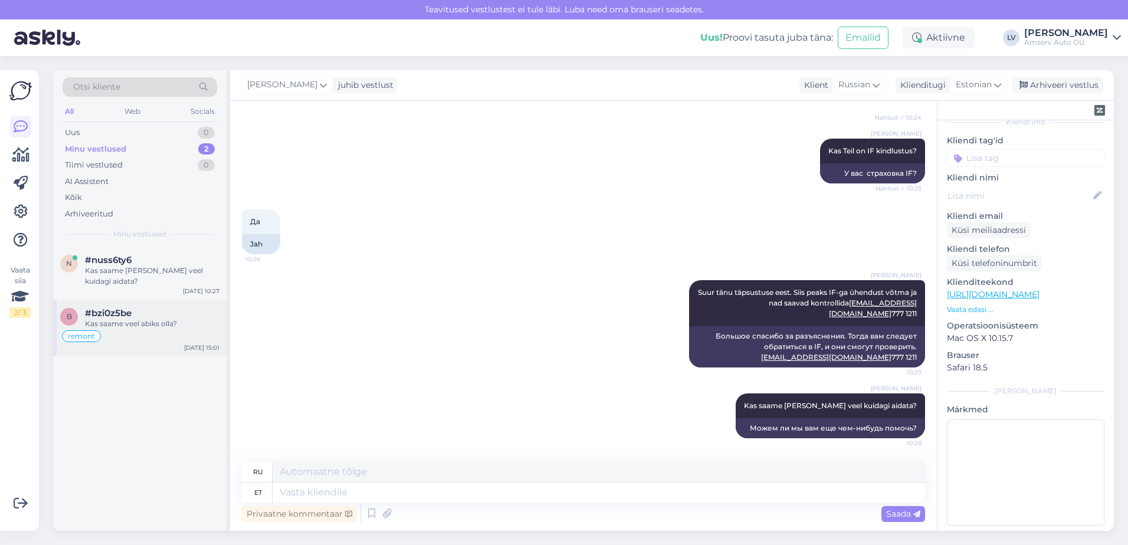
click at [143, 308] on div "#bzi0z5be" at bounding box center [152, 313] width 135 height 11
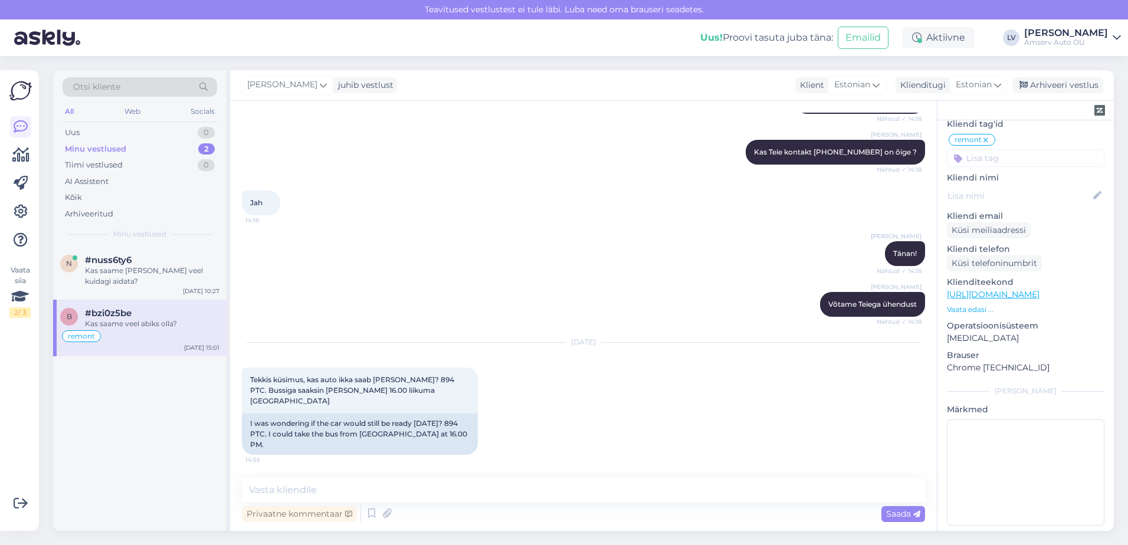
scroll to position [831, 0]
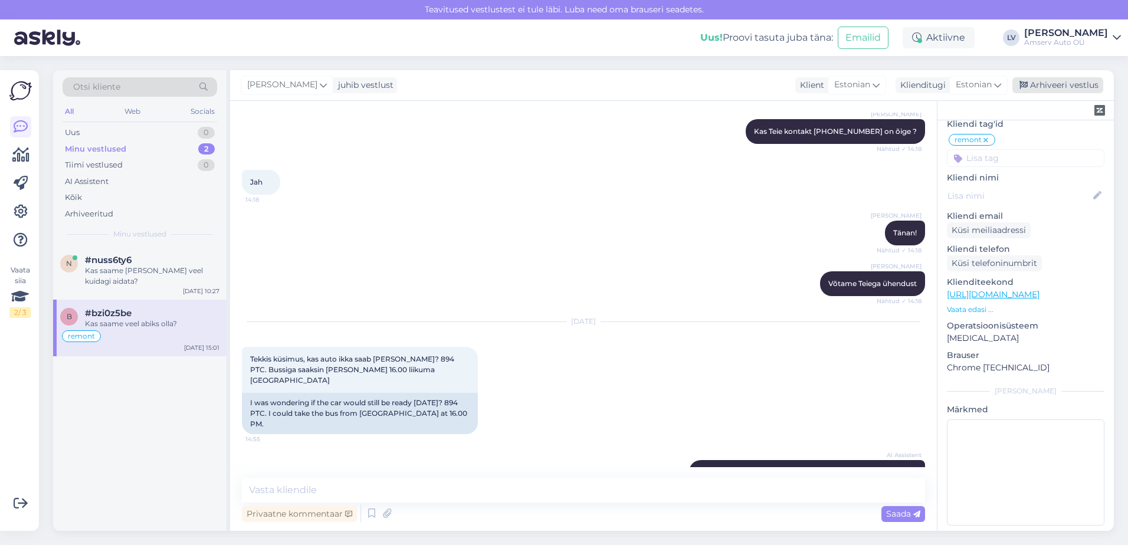
click at [1067, 84] on div "Arhiveeri vestlus" at bounding box center [1058, 85] width 91 height 16
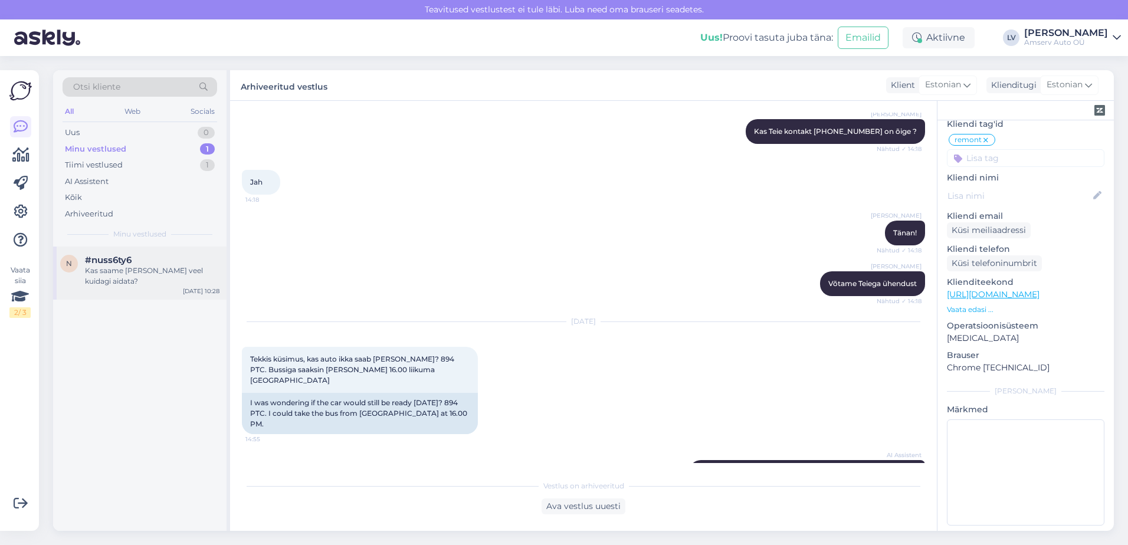
click at [130, 270] on div "Kas saame [PERSON_NAME] veel kuidagi aidata?" at bounding box center [152, 276] width 135 height 21
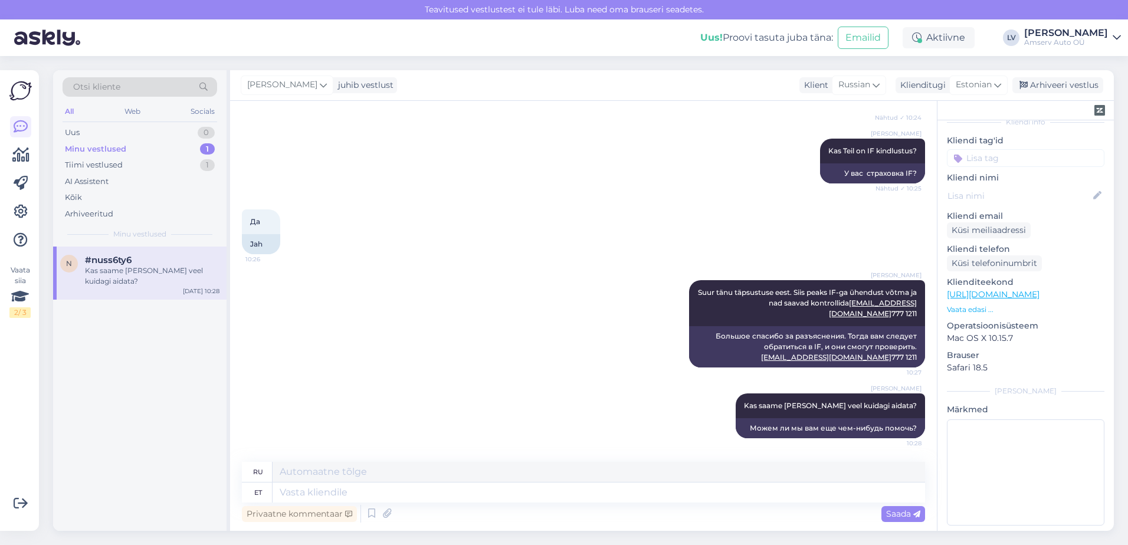
scroll to position [346, 0]
click at [137, 162] on div "Tiimi vestlused 1" at bounding box center [140, 165] width 155 height 17
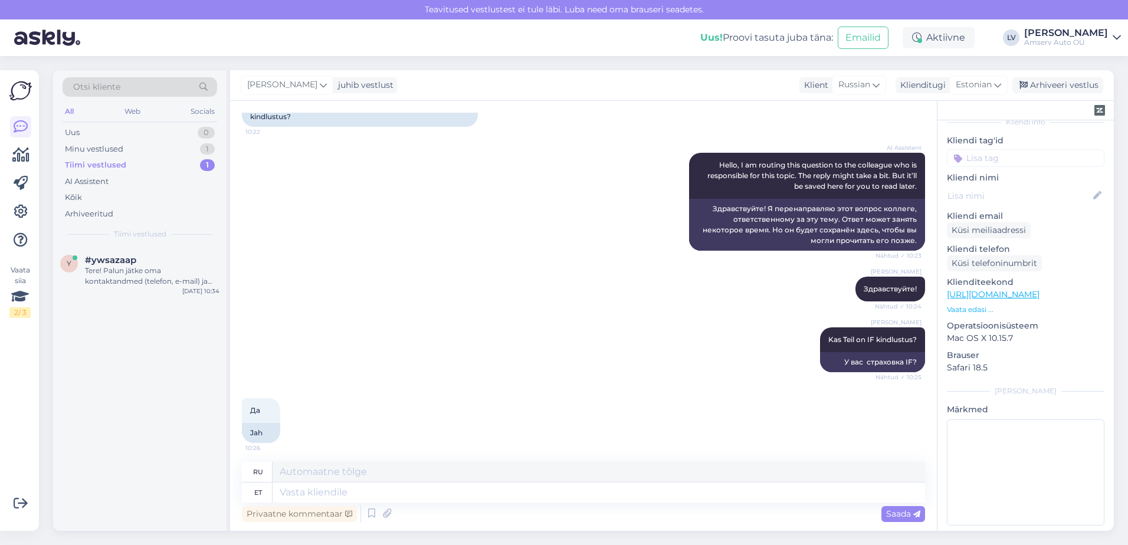
scroll to position [110, 0]
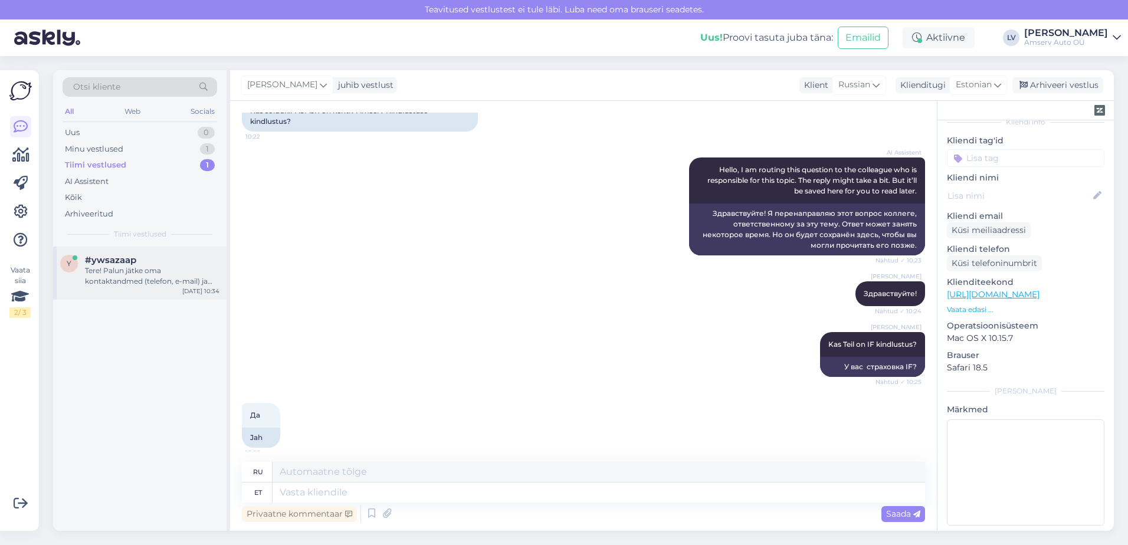
click at [113, 270] on div "Tere! Palun jätke oma kontaktandmed (telefon, e-mail) ja sõiduki registreerimis…" at bounding box center [152, 276] width 135 height 21
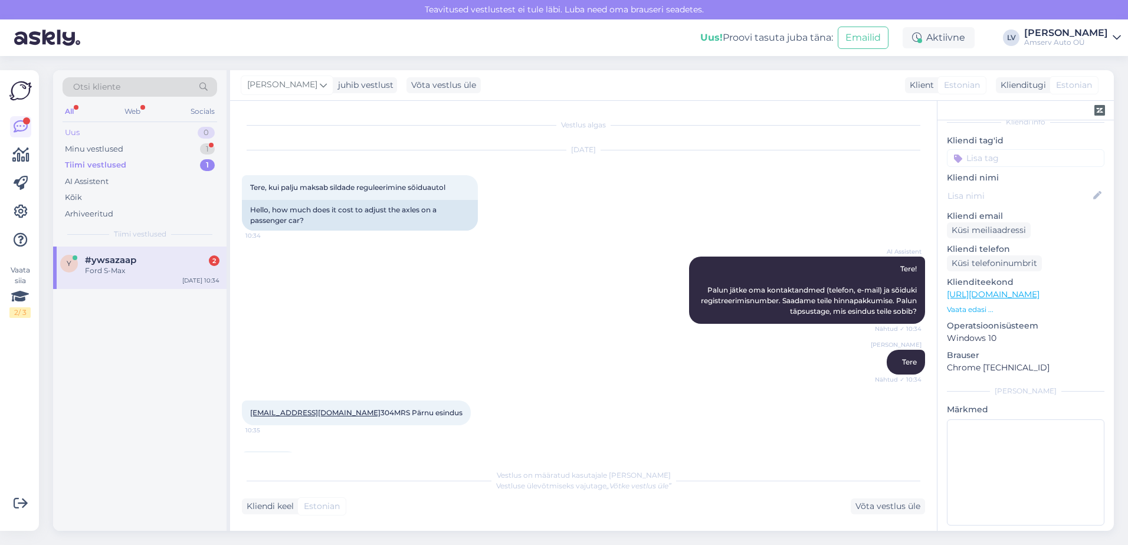
scroll to position [37, 0]
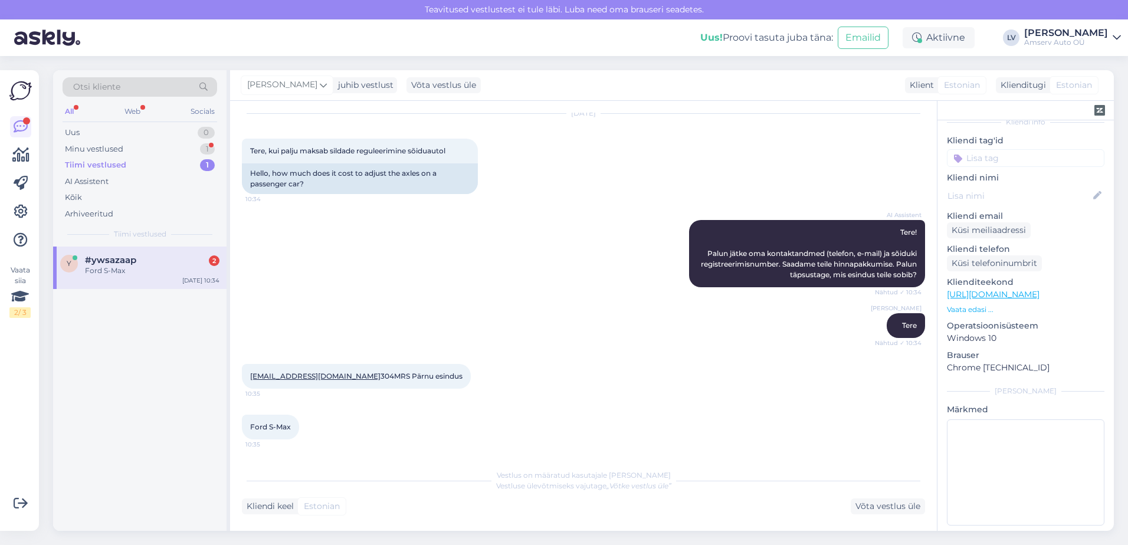
click at [159, 275] on div "Ford S-Max" at bounding box center [152, 271] width 135 height 11
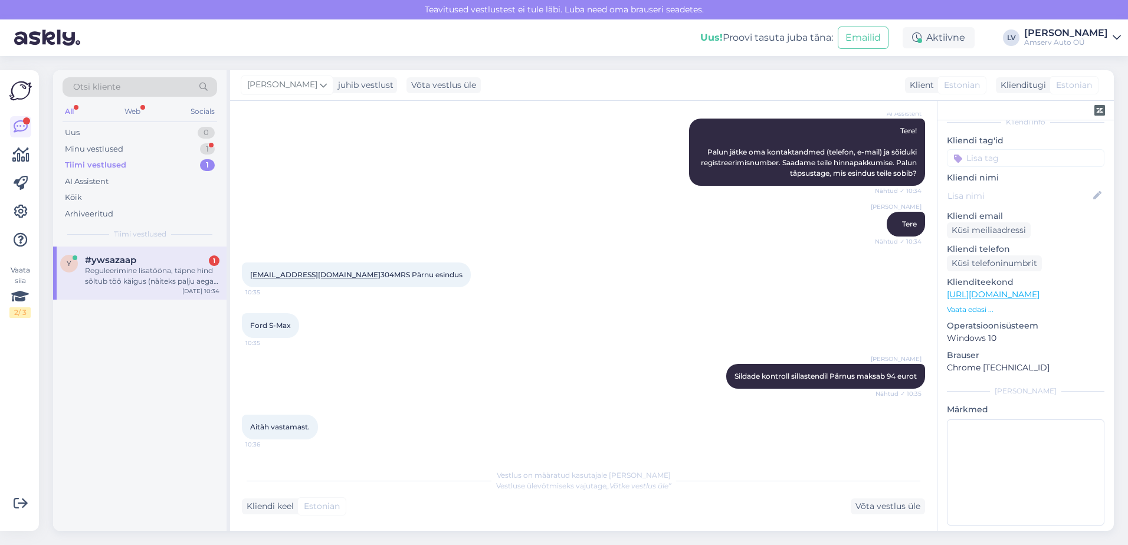
scroll to position [199, 0]
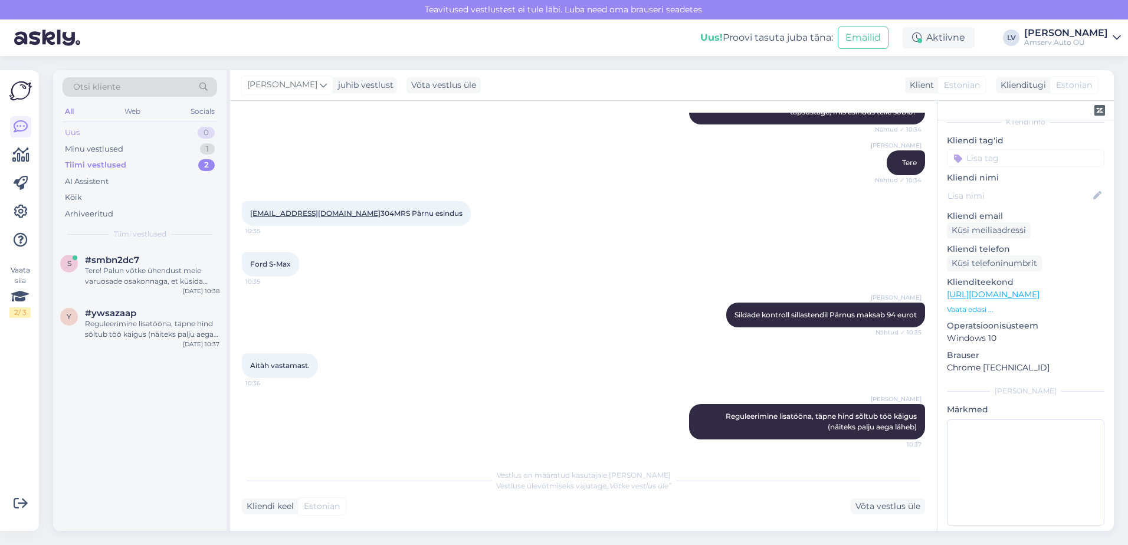
click at [143, 133] on div "Uus 0" at bounding box center [140, 133] width 155 height 17
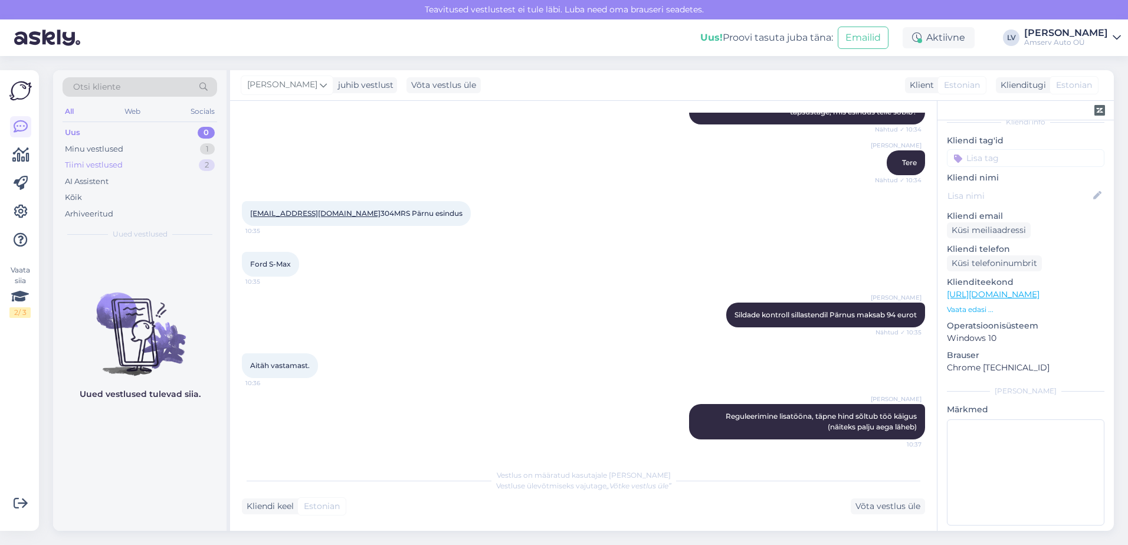
click at [158, 160] on div "Tiimi vestlused 2" at bounding box center [140, 165] width 155 height 17
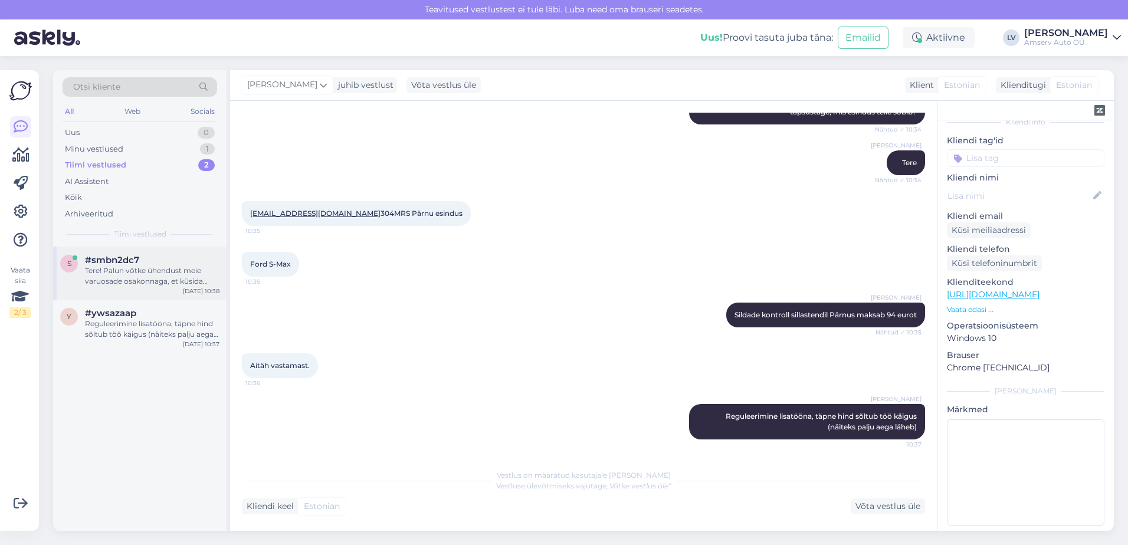
click at [140, 280] on div "Tere! Palun võtke ühendust meie varuosade osakonnaga, et küsida Toyota Aurise j…" at bounding box center [152, 276] width 135 height 21
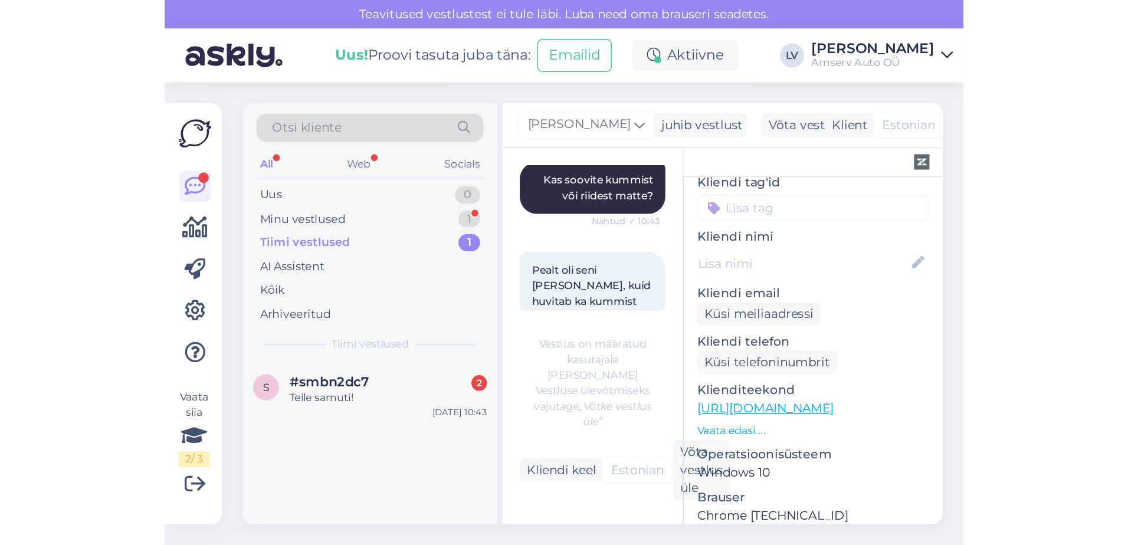
scroll to position [78, 0]
